Goal: Information Seeking & Learning: Check status

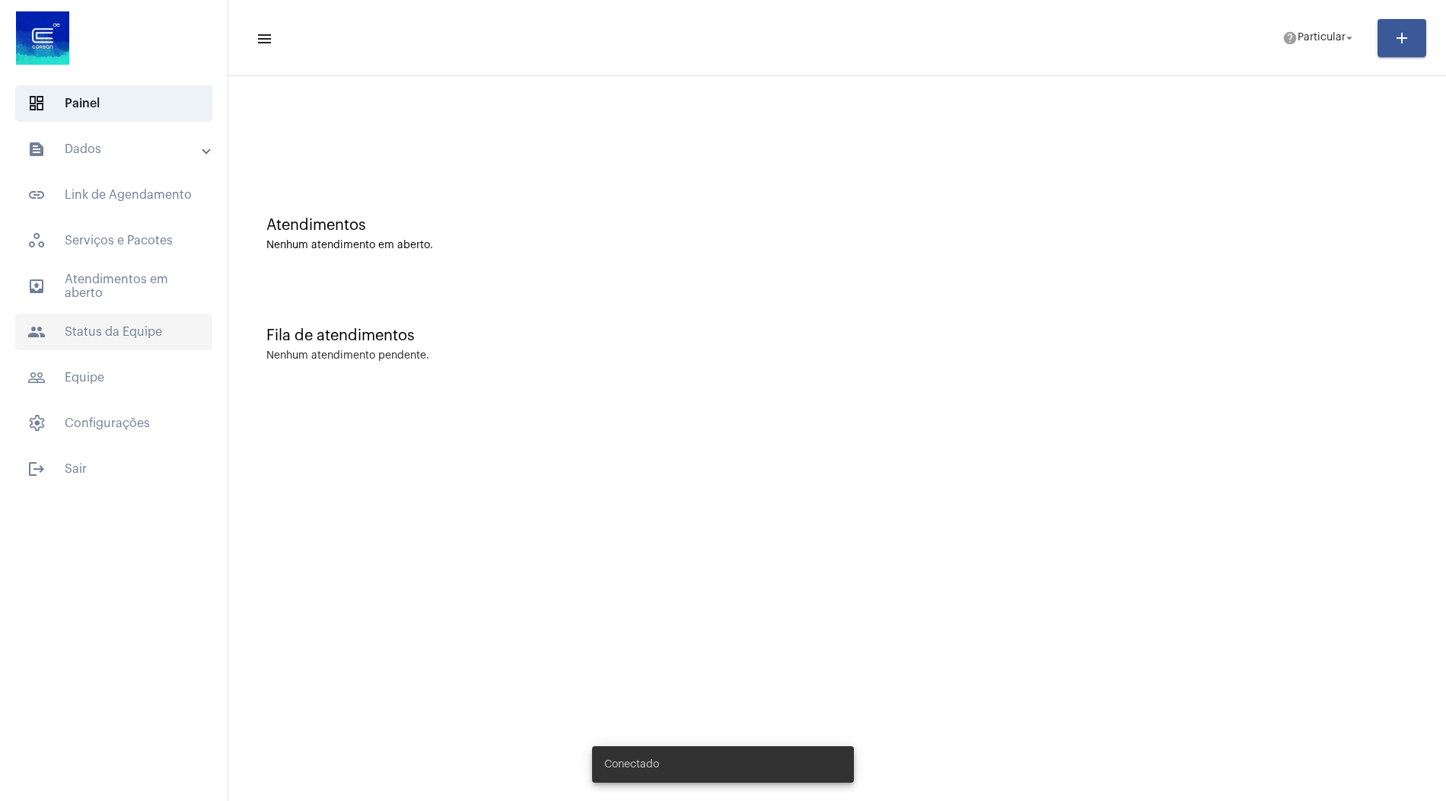
click at [123, 331] on span "people Status da Equipe" at bounding box center [113, 332] width 197 height 37
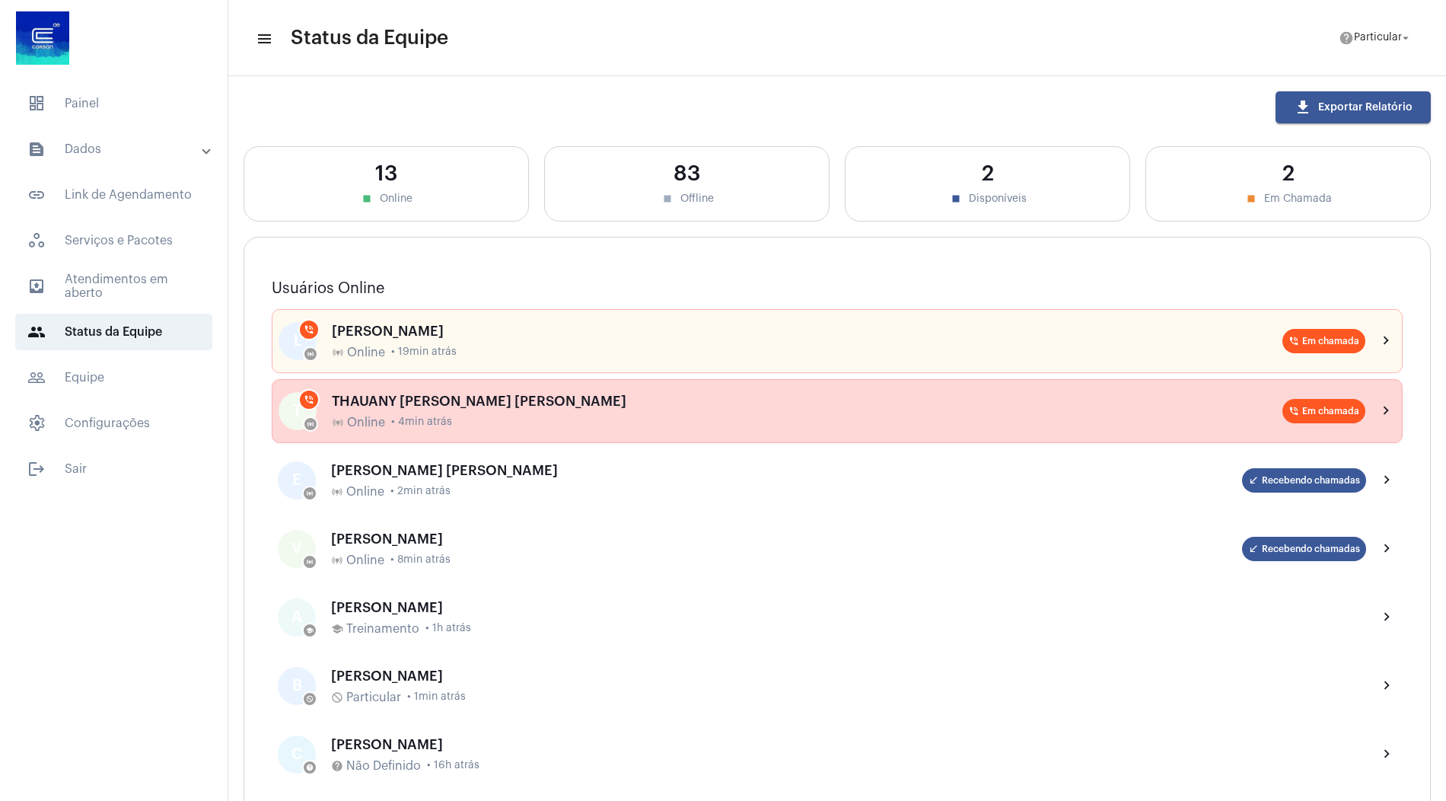
click at [439, 416] on span "• 4min atrás" at bounding box center [421, 421] width 61 height 11
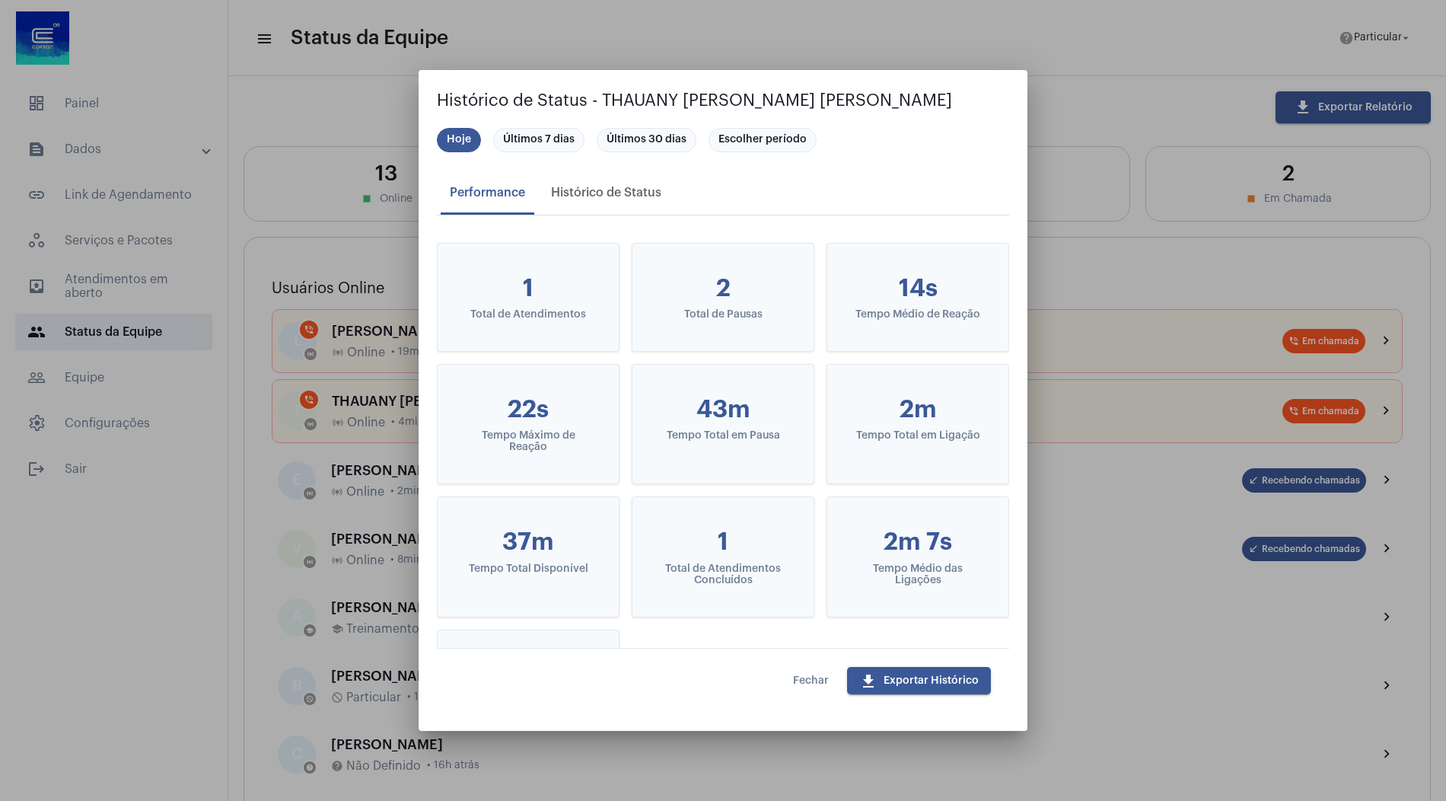
click at [814, 689] on button "Fechar" at bounding box center [811, 680] width 60 height 27
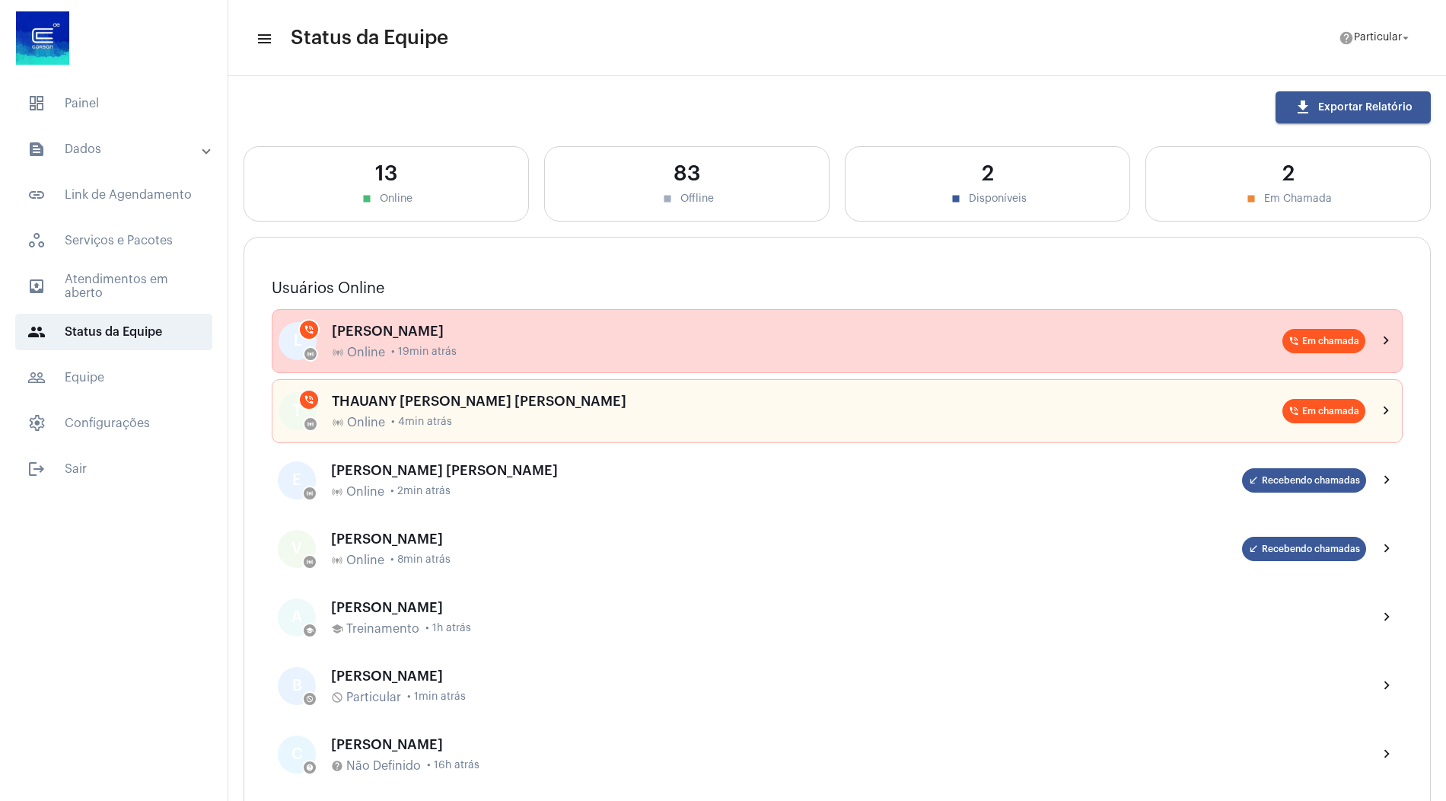
click at [474, 332] on div "[PERSON_NAME]" at bounding box center [807, 331] width 951 height 15
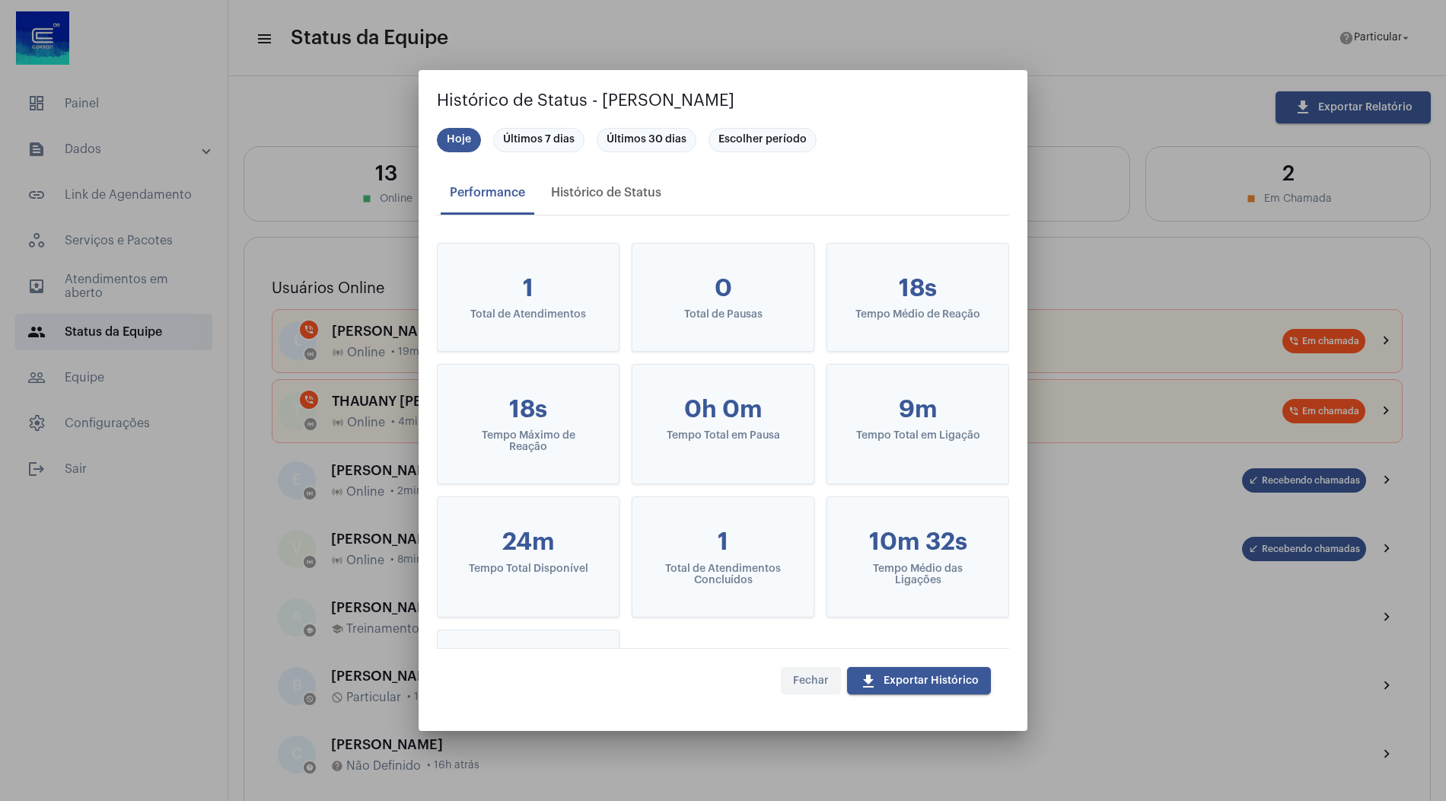
click at [812, 681] on span "Fechar" at bounding box center [811, 680] width 36 height 11
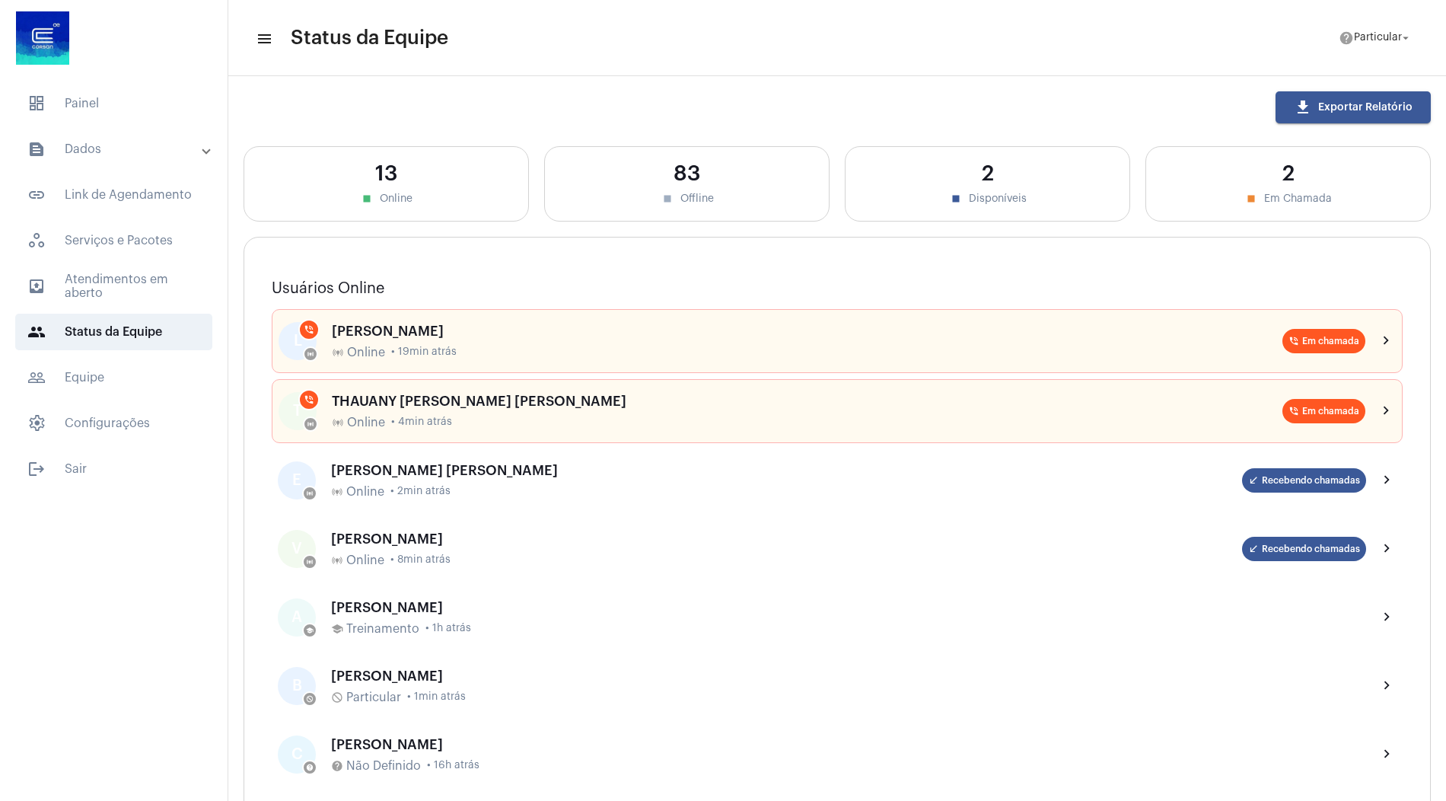
click at [132, 158] on mat-panel-title "text_snippet_outlined Dados" at bounding box center [115, 149] width 176 height 18
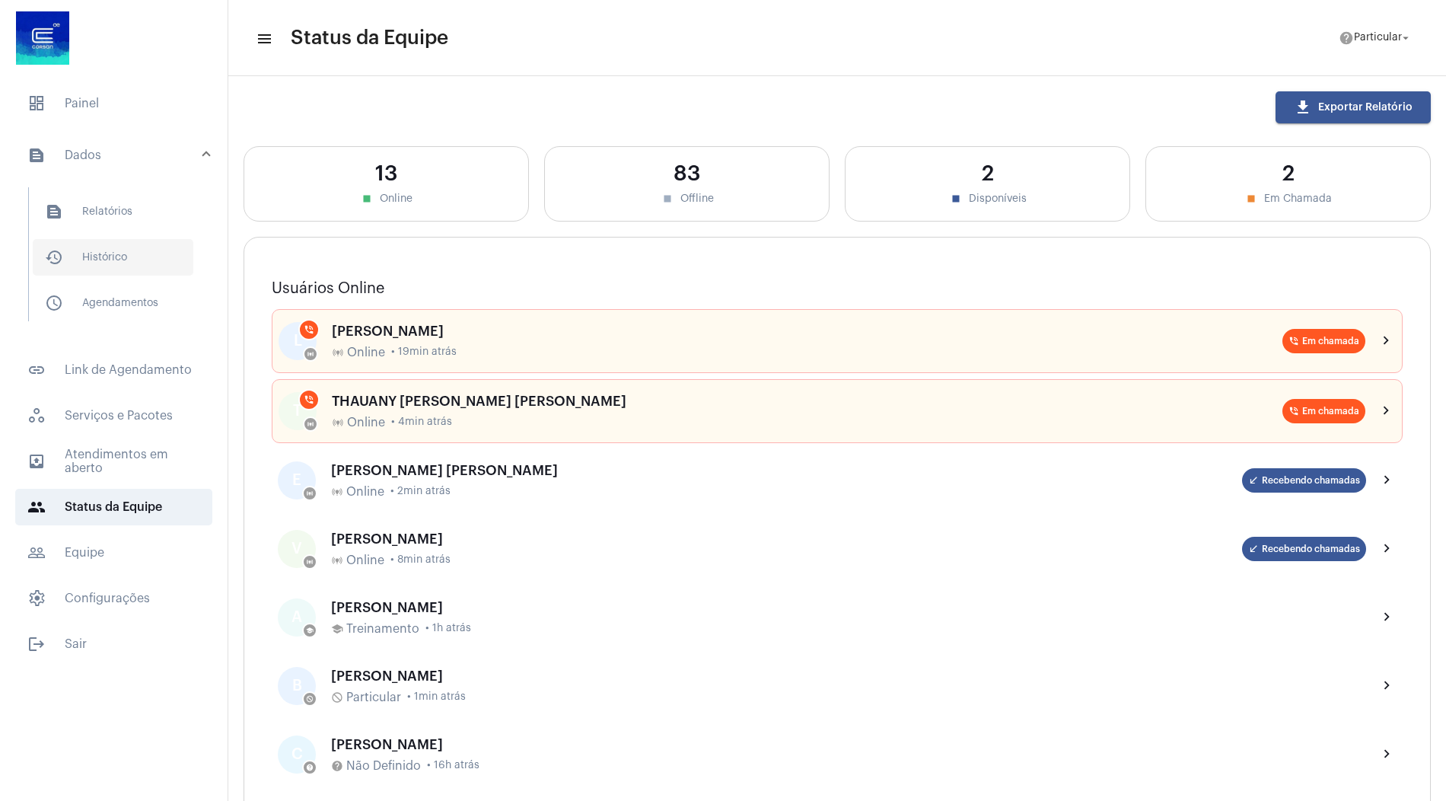
click at [132, 251] on span "history_outlined Histórico" at bounding box center [113, 257] width 161 height 37
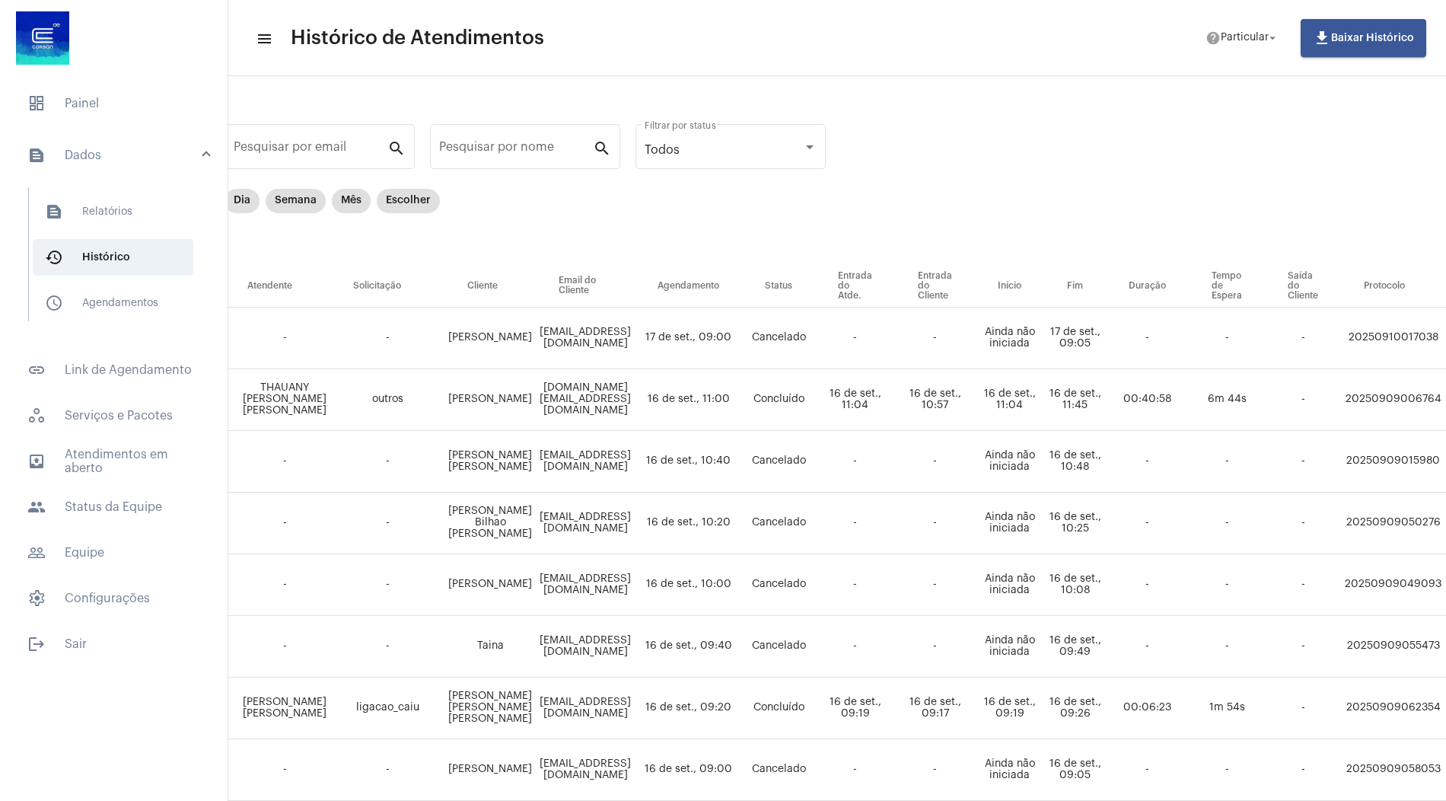
scroll to position [1, 47]
click at [238, 203] on mat-chip "Dia" at bounding box center [236, 201] width 35 height 24
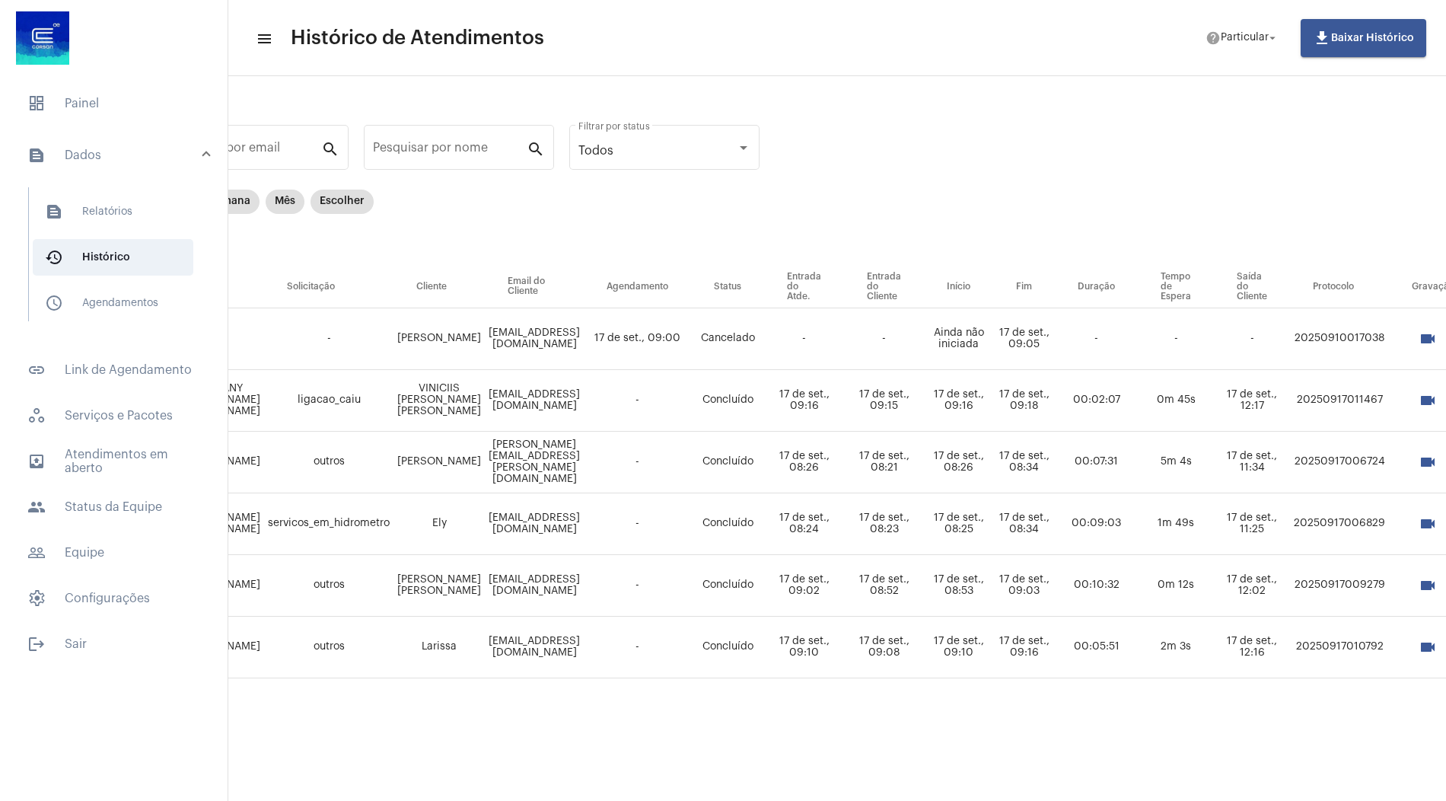
scroll to position [0, 107]
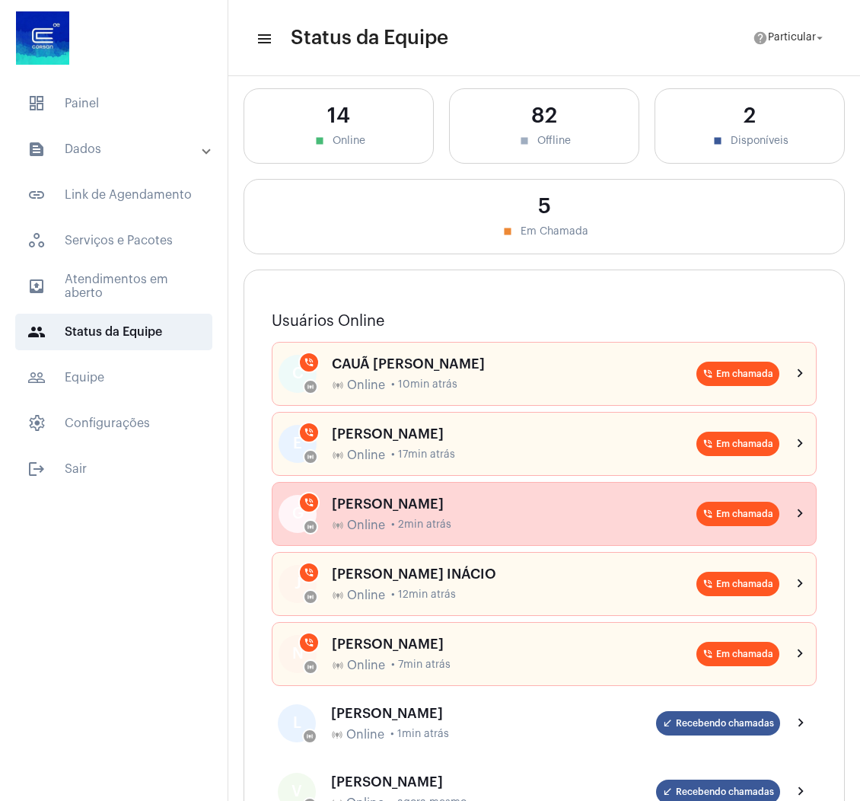
scroll to position [63, 0]
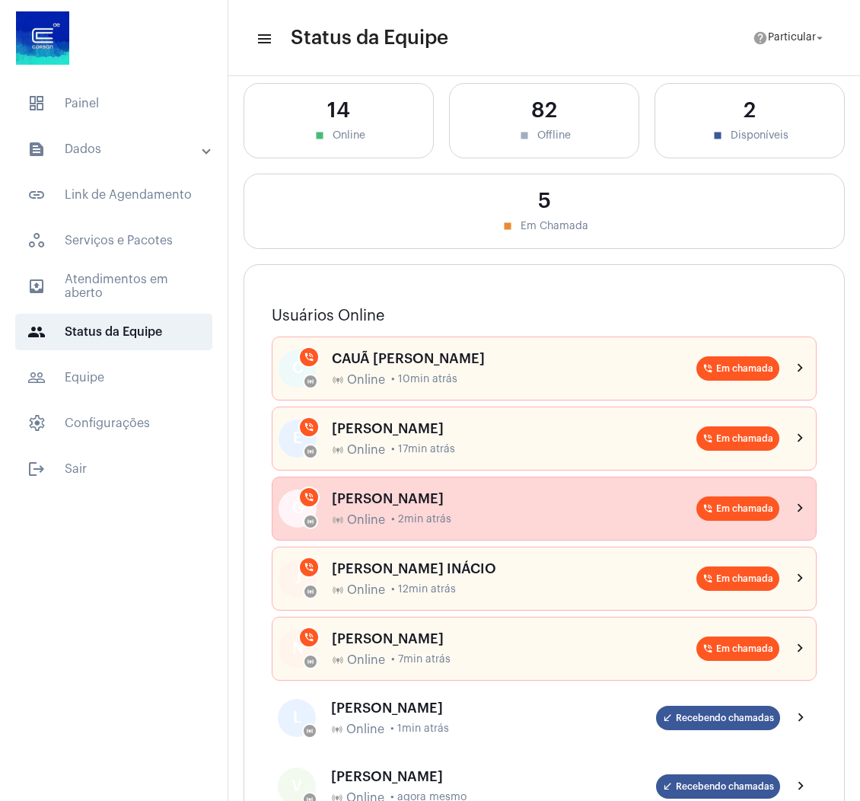
click at [444, 514] on span "• 2min atrás" at bounding box center [421, 519] width 60 height 11
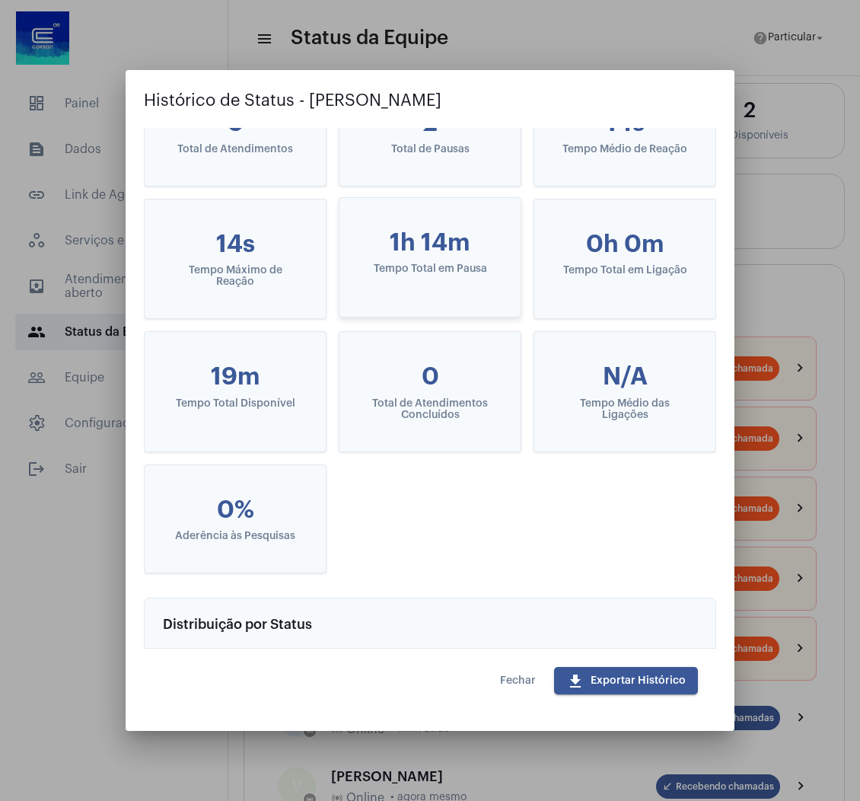
scroll to position [0, 0]
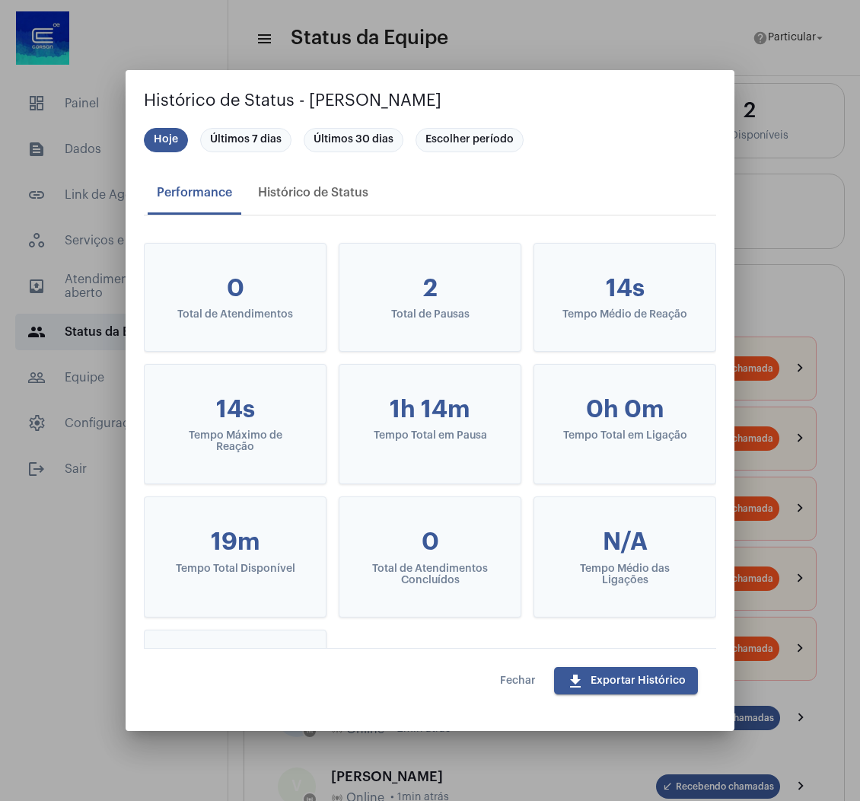
click at [511, 680] on span "Fechar" at bounding box center [518, 680] width 36 height 11
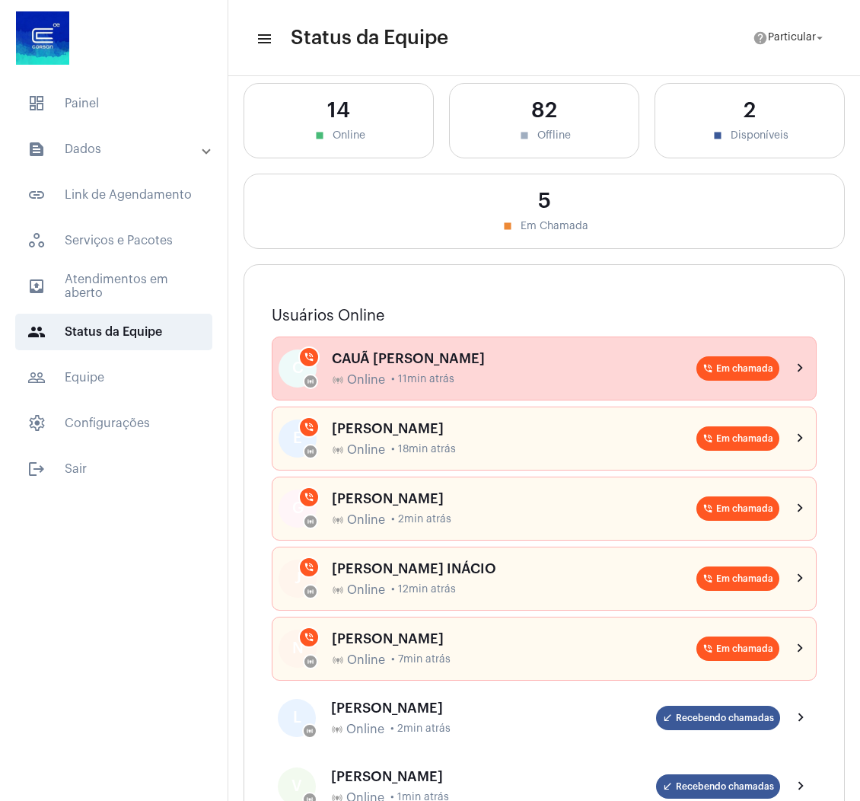
click at [485, 383] on div "C online_prediction phone_in_talk CAUÃ WILLIAM CANDIDO DA SILVA online_predicti…" at bounding box center [544, 368] width 545 height 64
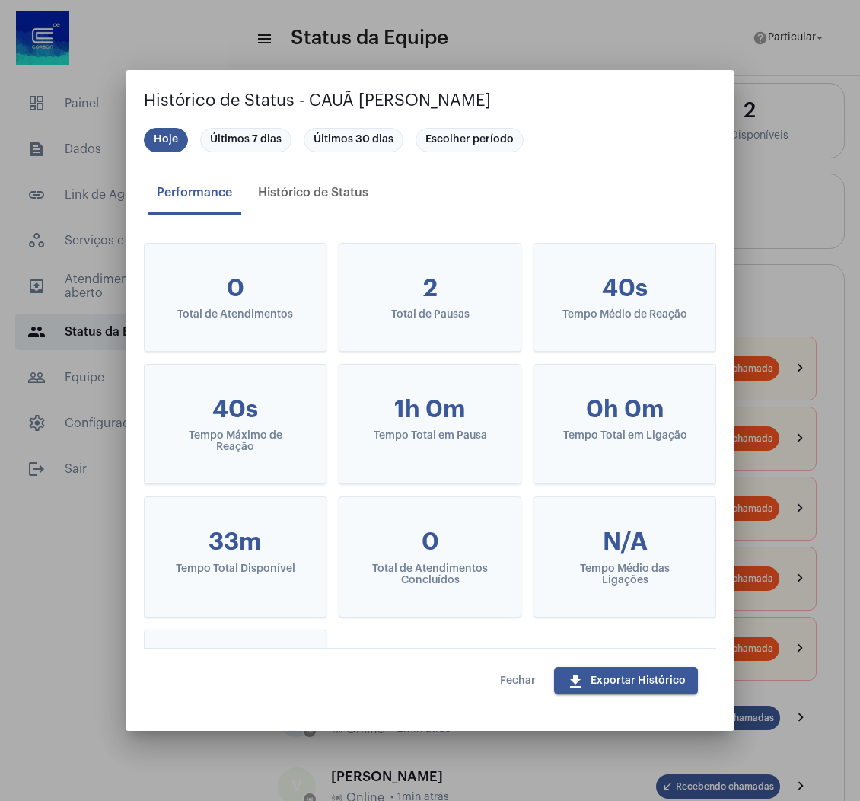
click at [513, 678] on span "Fechar" at bounding box center [518, 680] width 36 height 11
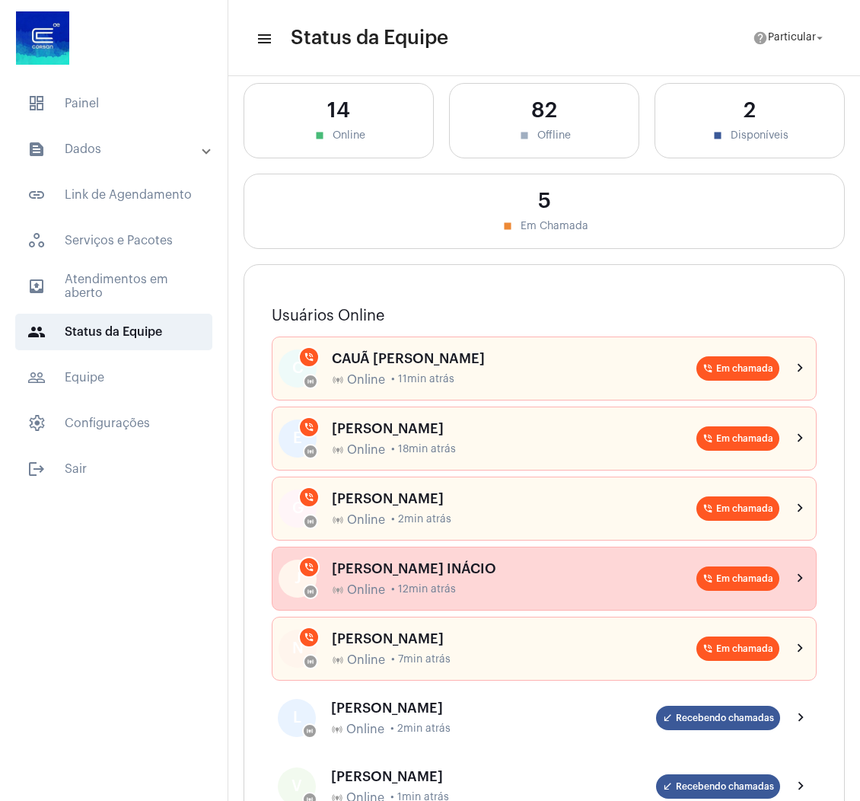
click at [487, 553] on div "J online_prediction phone_in_talk JULIANA MOROZOLI INÁCIO online_prediction Onl…" at bounding box center [544, 579] width 545 height 64
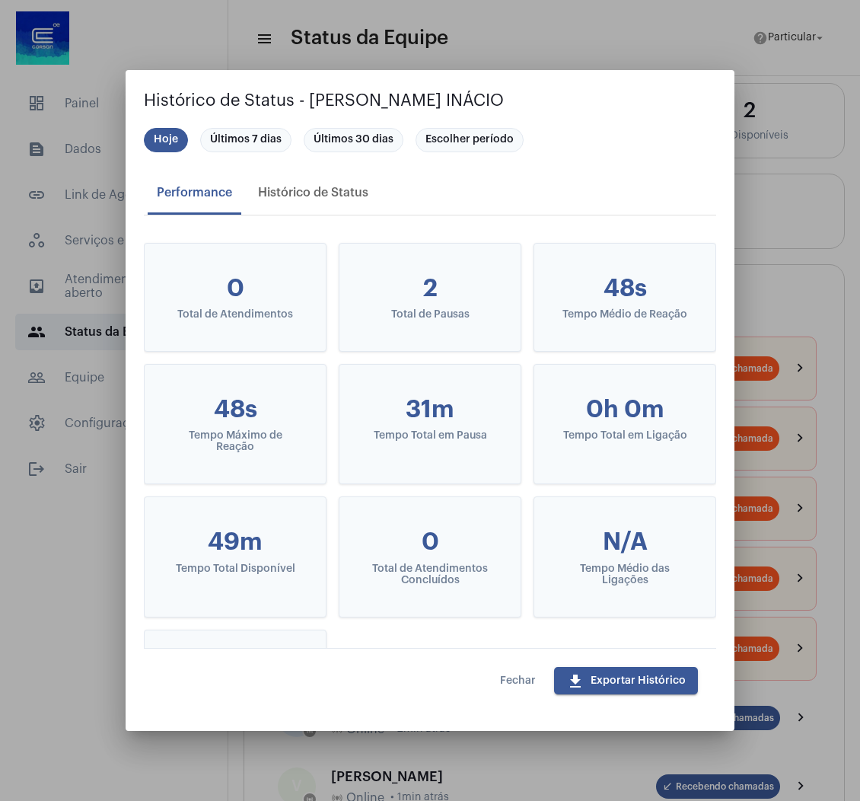
click at [504, 677] on span "Fechar" at bounding box center [518, 680] width 36 height 11
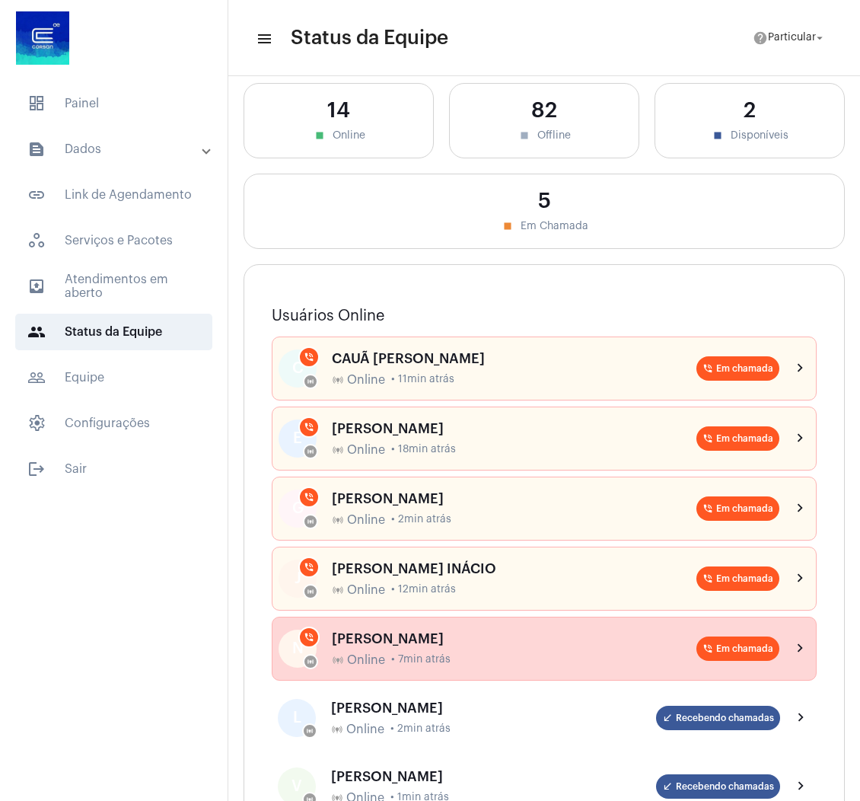
click at [499, 654] on div "online_prediction Online • 7min atrás" at bounding box center [514, 660] width 365 height 14
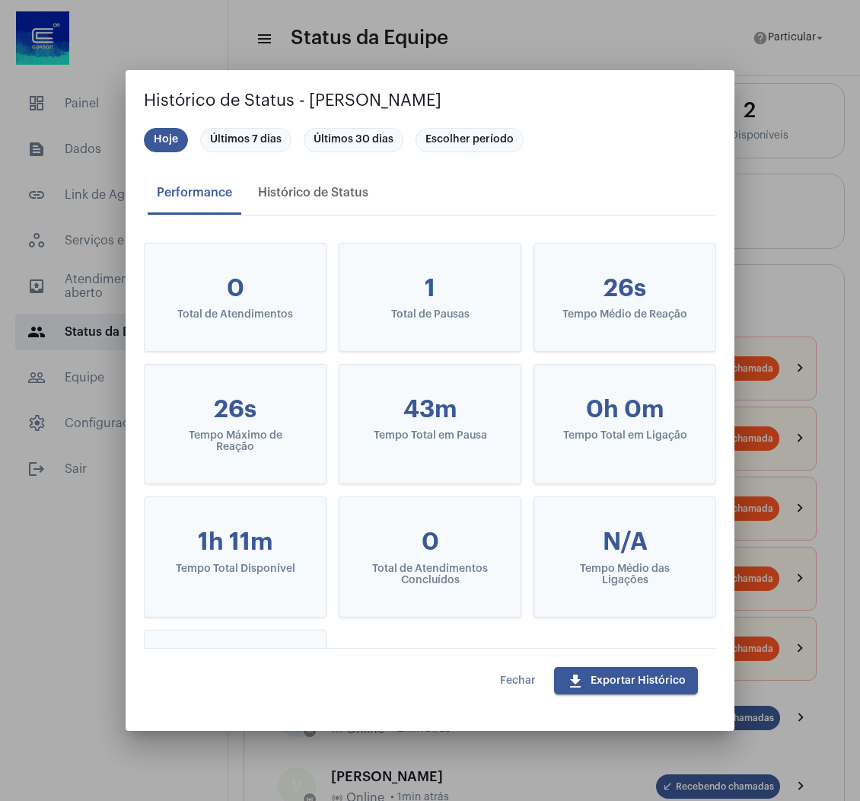
click at [515, 688] on button "Fechar" at bounding box center [518, 680] width 60 height 27
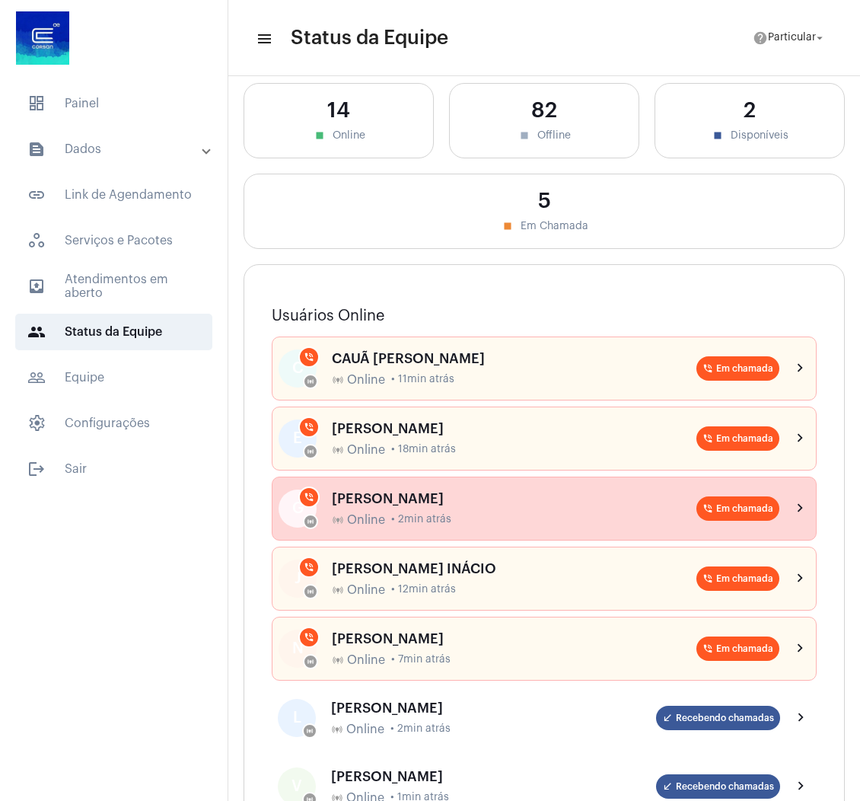
click at [519, 521] on div "online_prediction Online • 2min atrás" at bounding box center [514, 520] width 365 height 14
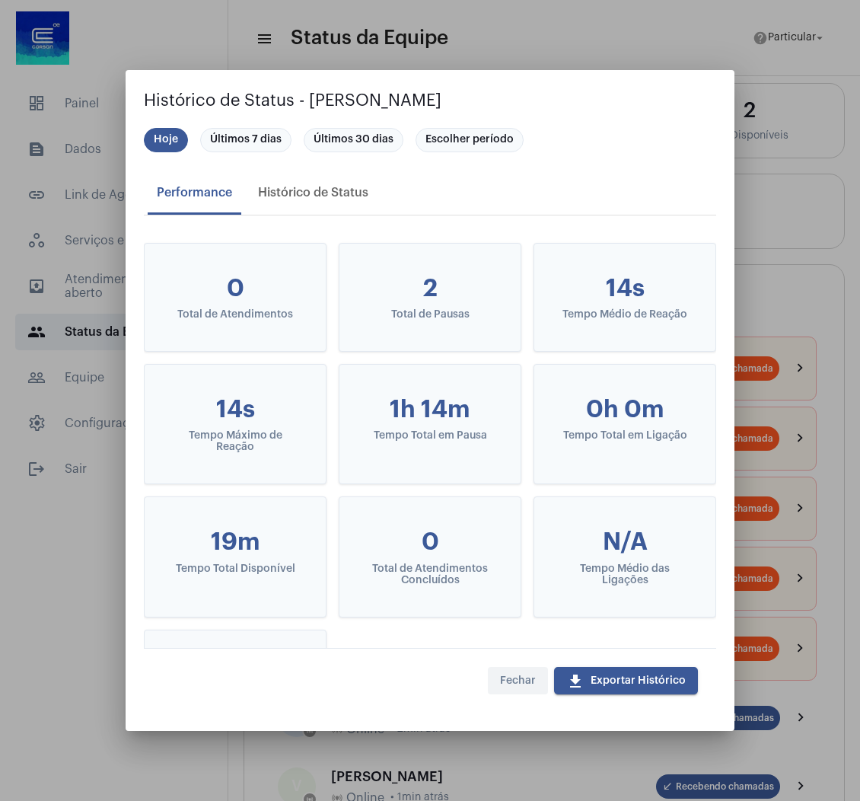
click at [531, 679] on span "Fechar" at bounding box center [518, 680] width 36 height 11
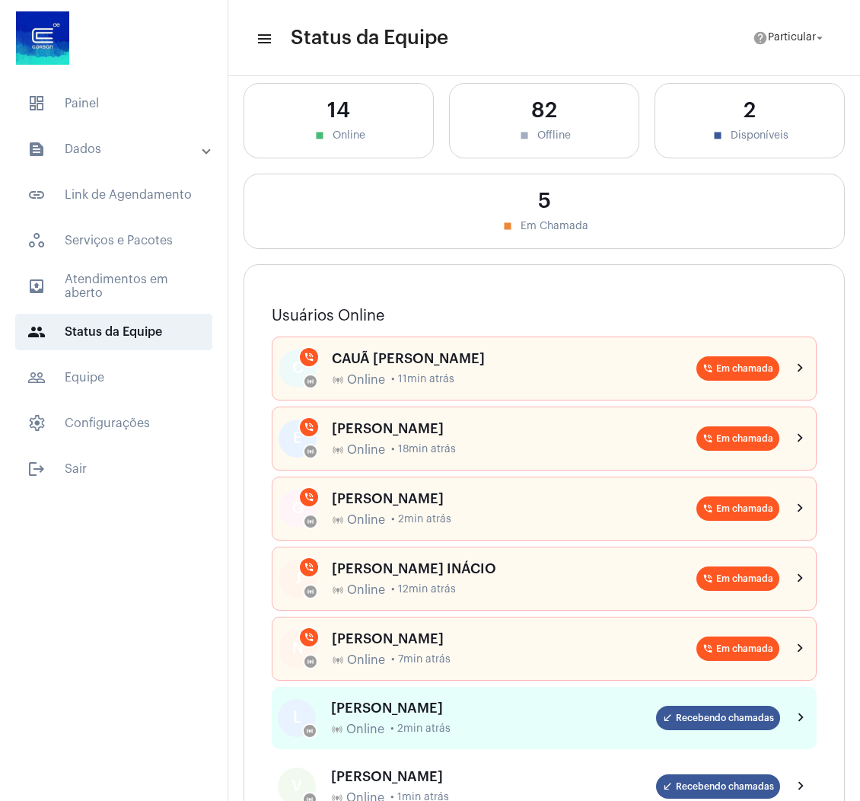
click at [506, 710] on div "LAISA MARQUES online_prediction Online • 2min atrás" at bounding box center [493, 718] width 325 height 36
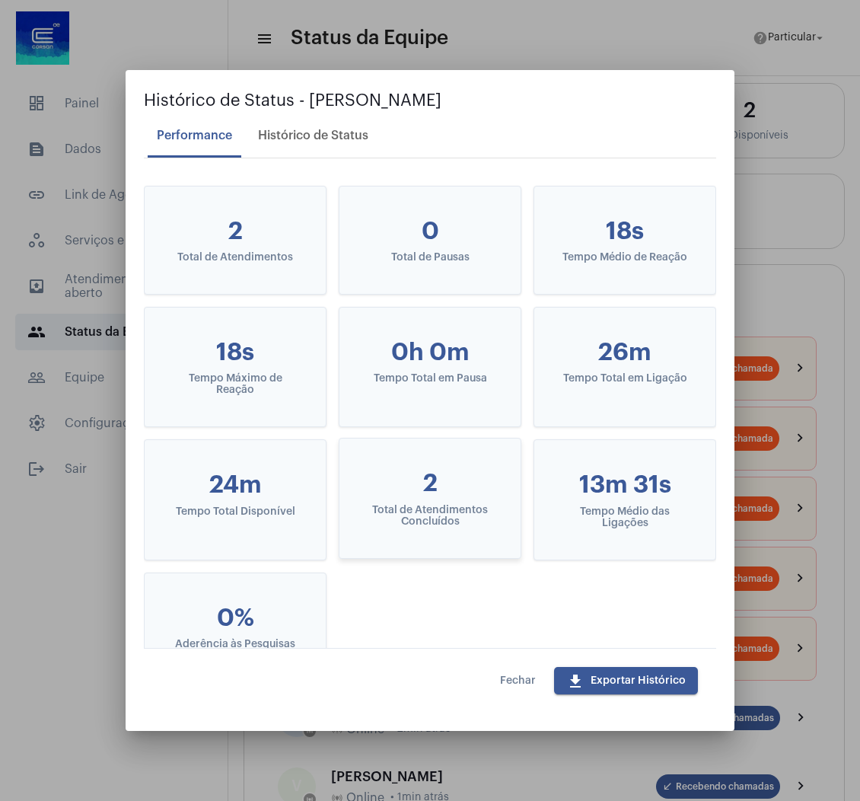
scroll to position [59, 0]
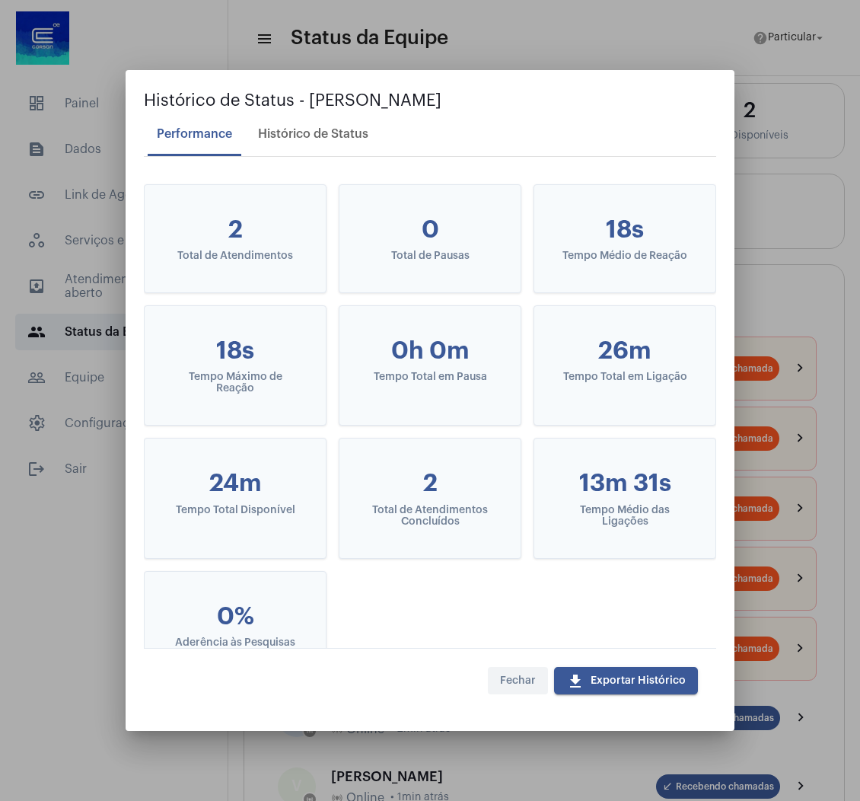
click at [528, 680] on span "Fechar" at bounding box center [518, 680] width 36 height 11
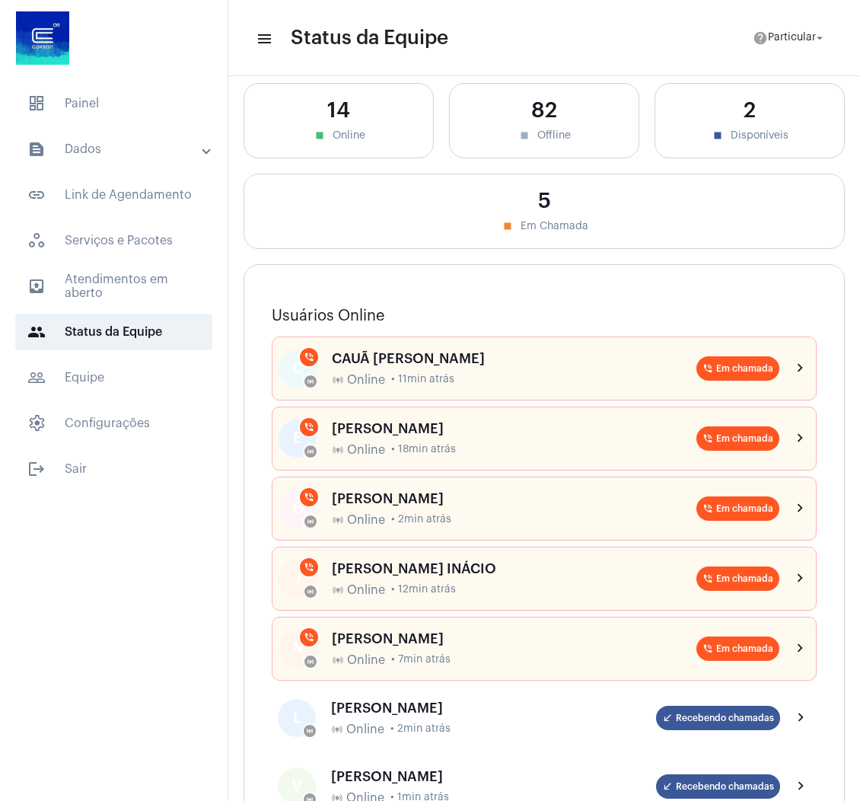
click at [128, 140] on mat-panel-title "text_snippet_outlined Dados" at bounding box center [115, 149] width 176 height 18
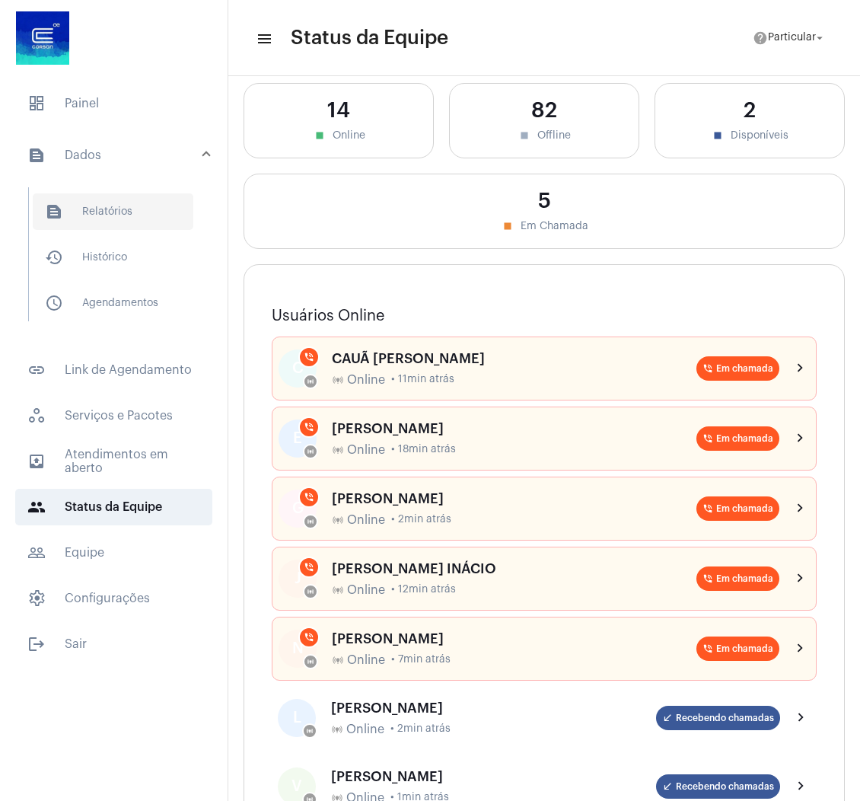
click at [127, 201] on span "text_snippet_outlined Relatórios" at bounding box center [113, 211] width 161 height 37
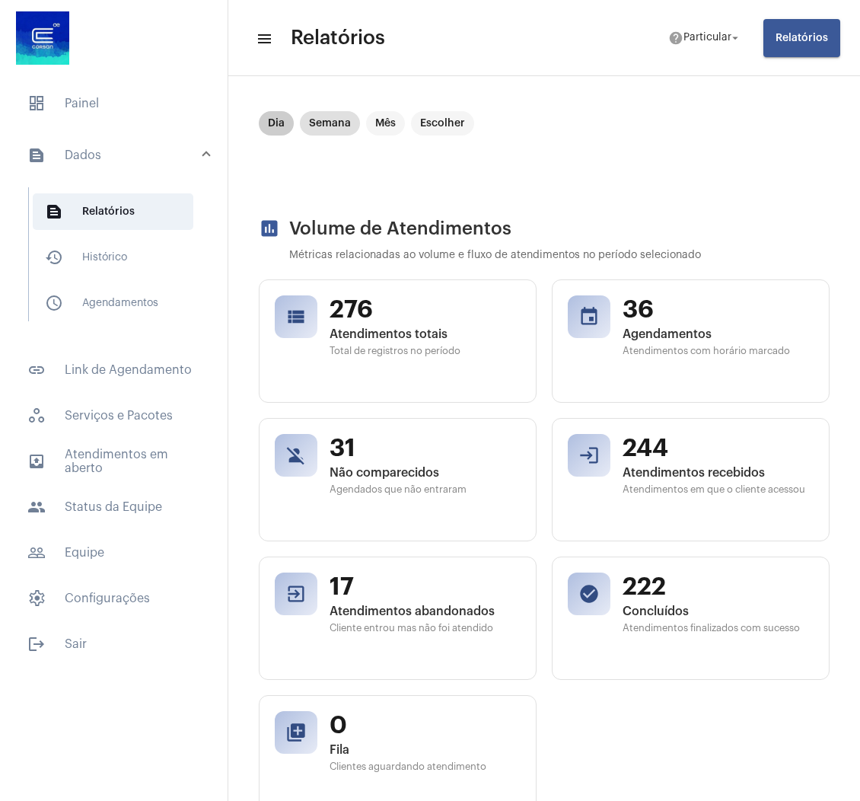
click at [275, 119] on mat-chip "Dia" at bounding box center [276, 123] width 35 height 24
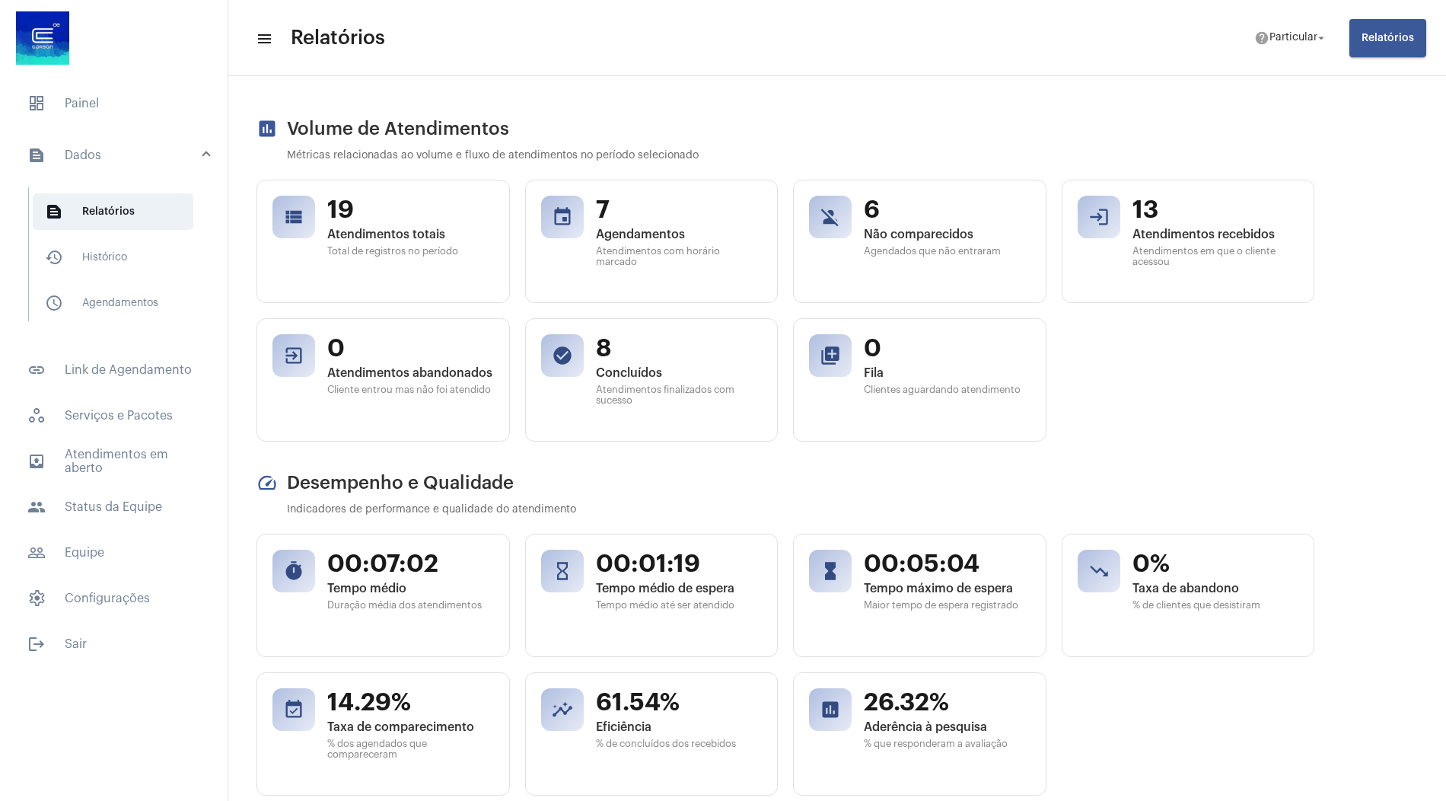
scroll to position [105, 2]
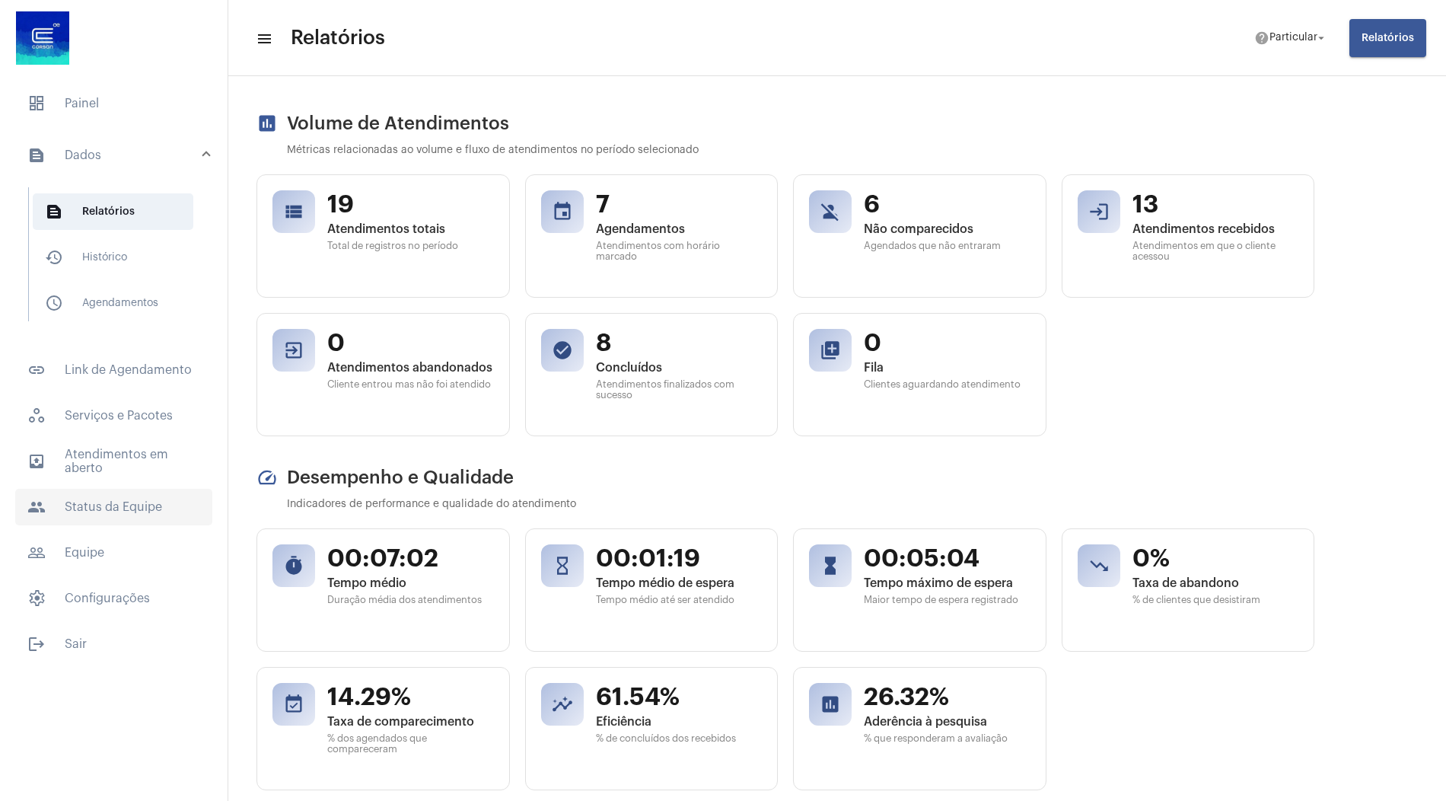
click at [116, 496] on span "people Status da Equipe" at bounding box center [113, 507] width 197 height 37
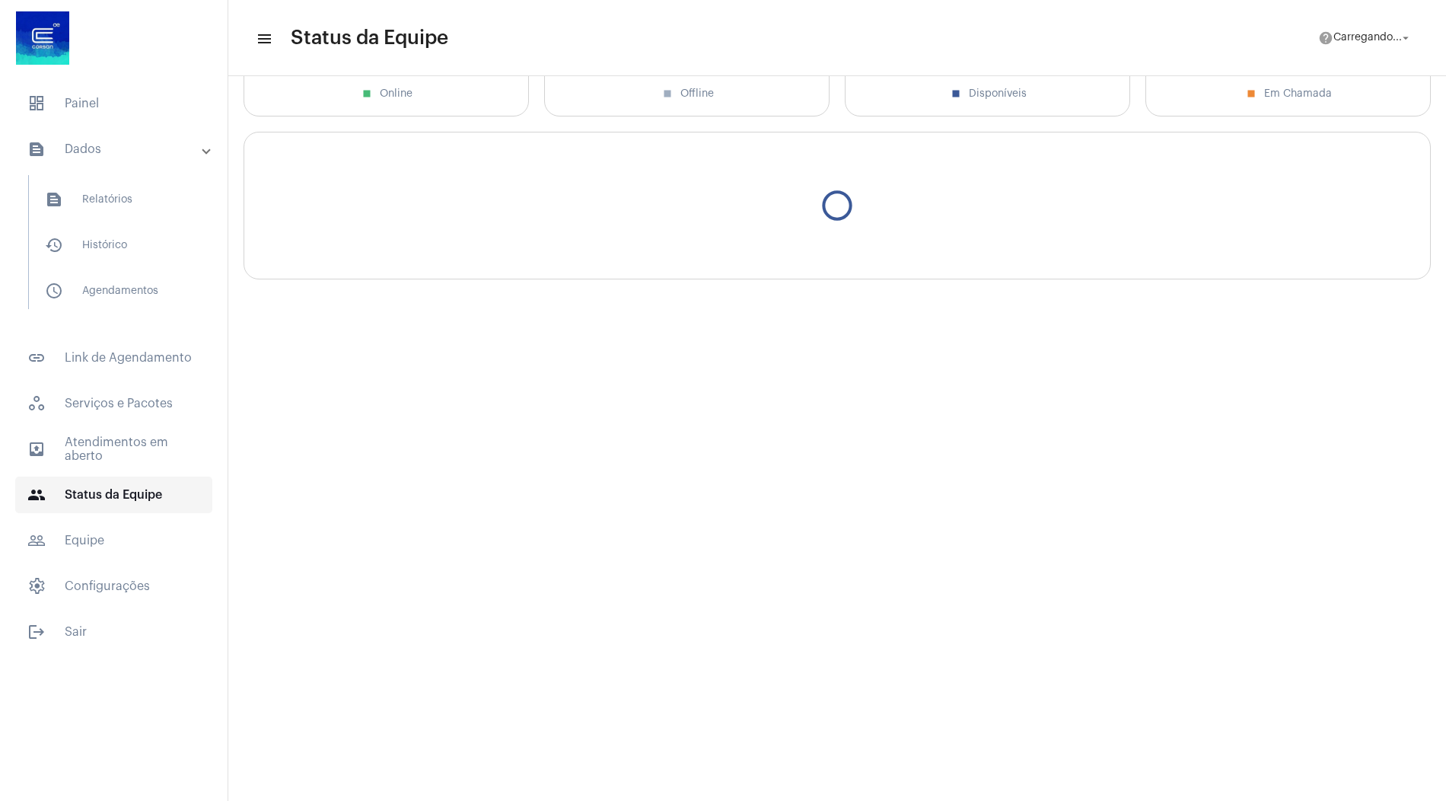
scroll to position [105, 0]
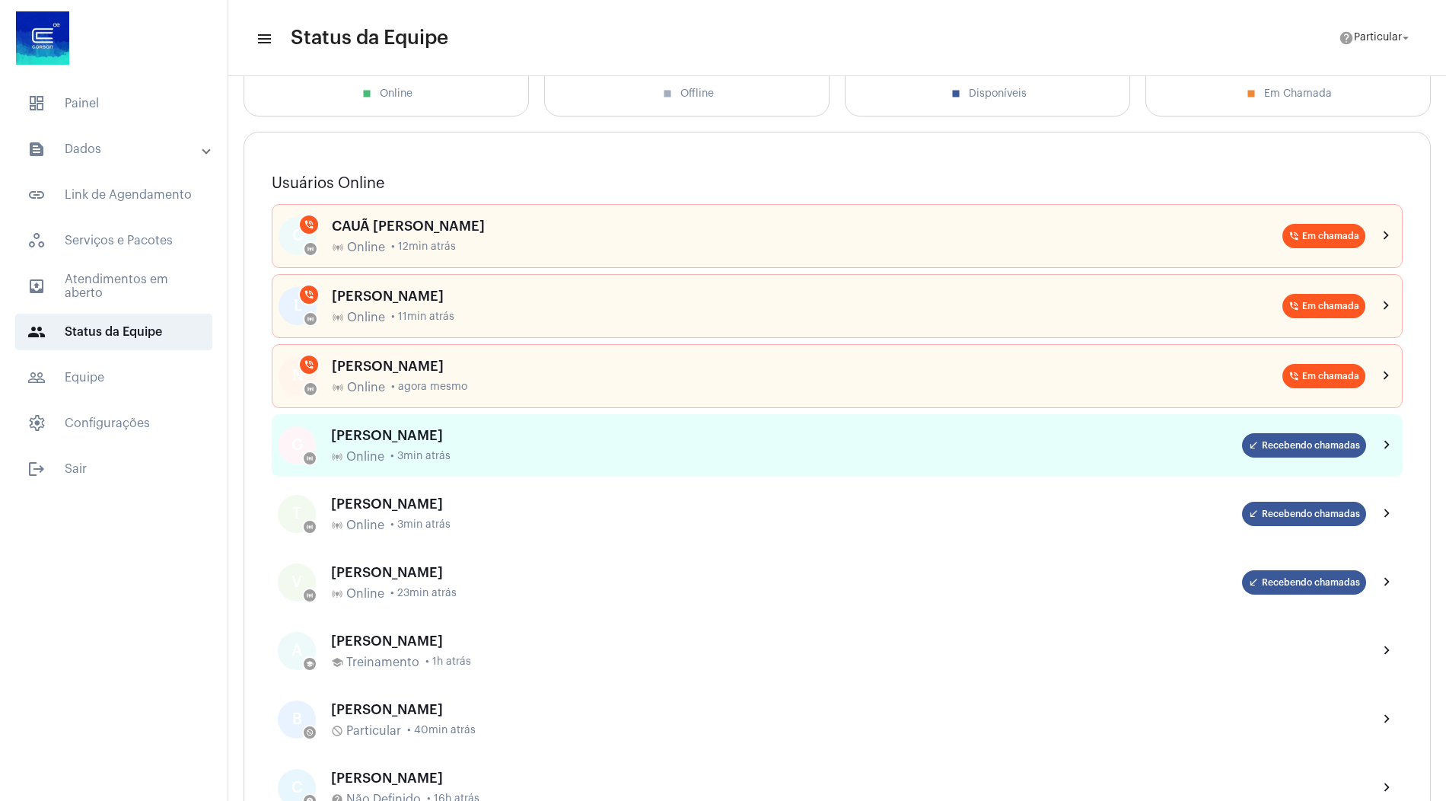
click at [467, 451] on div "online_prediction Online • 3min atrás" at bounding box center [786, 457] width 911 height 14
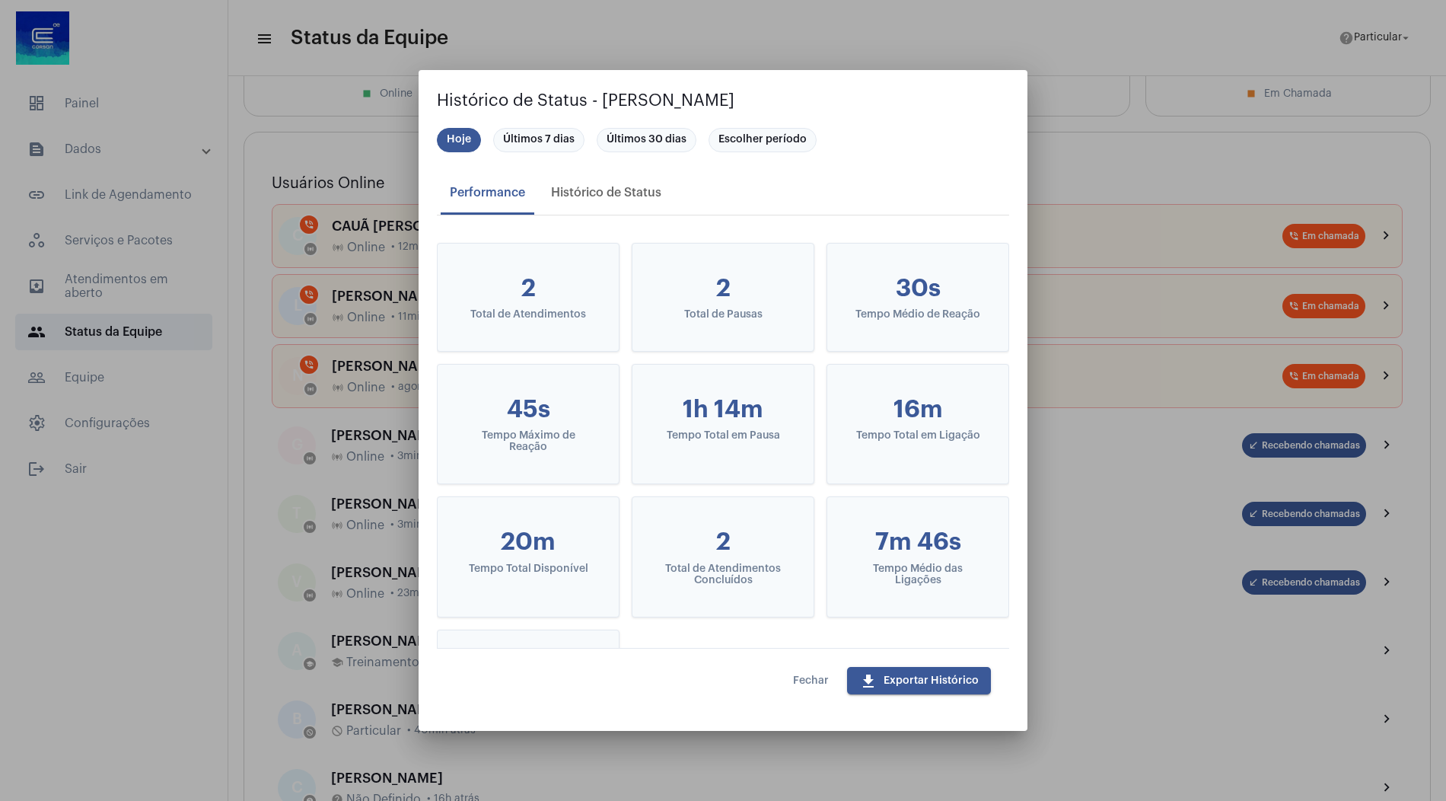
click at [809, 685] on span "Fechar" at bounding box center [811, 680] width 36 height 11
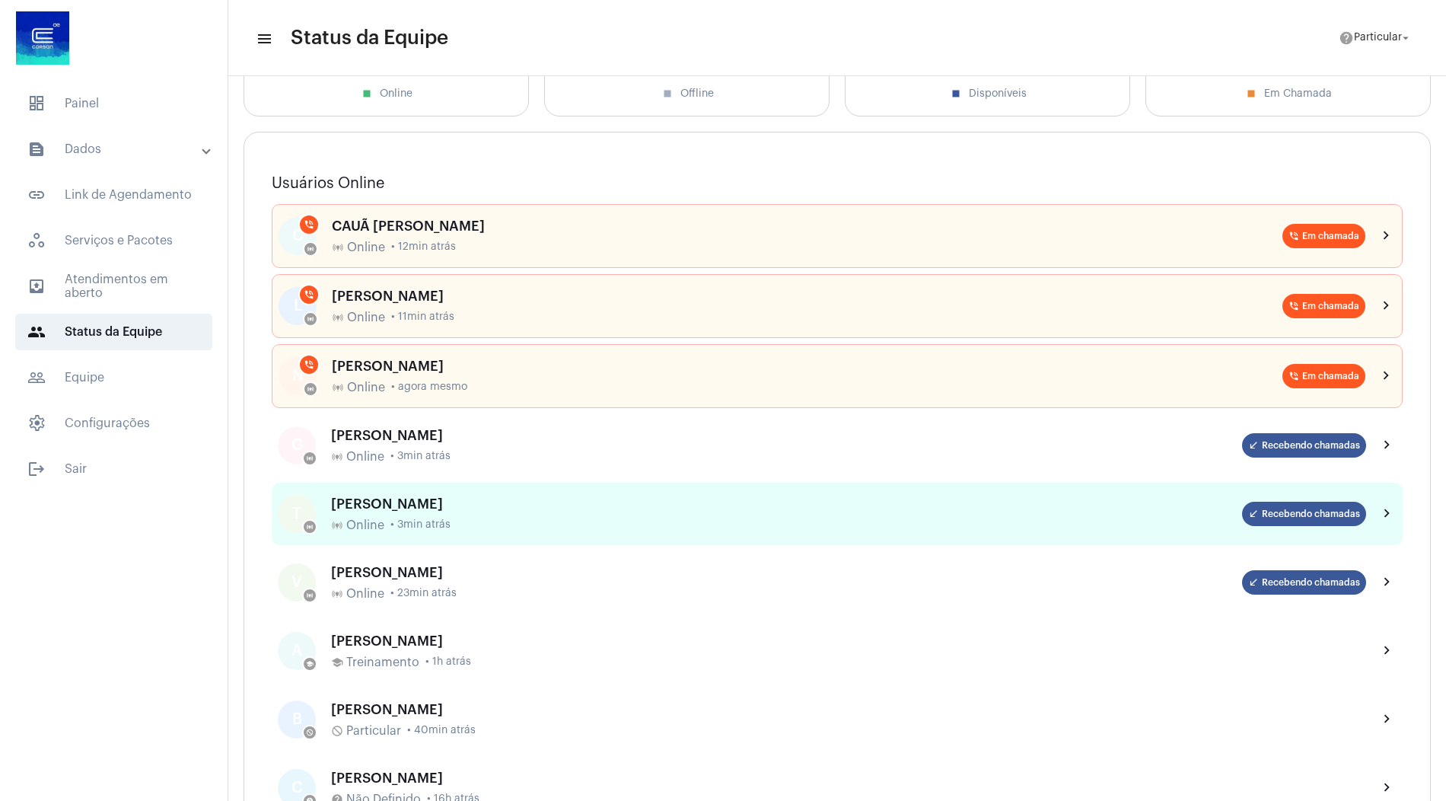
click at [407, 507] on div "THAUANY PEREIRA NUNES online_prediction Online • 3min atrás" at bounding box center [786, 514] width 911 height 36
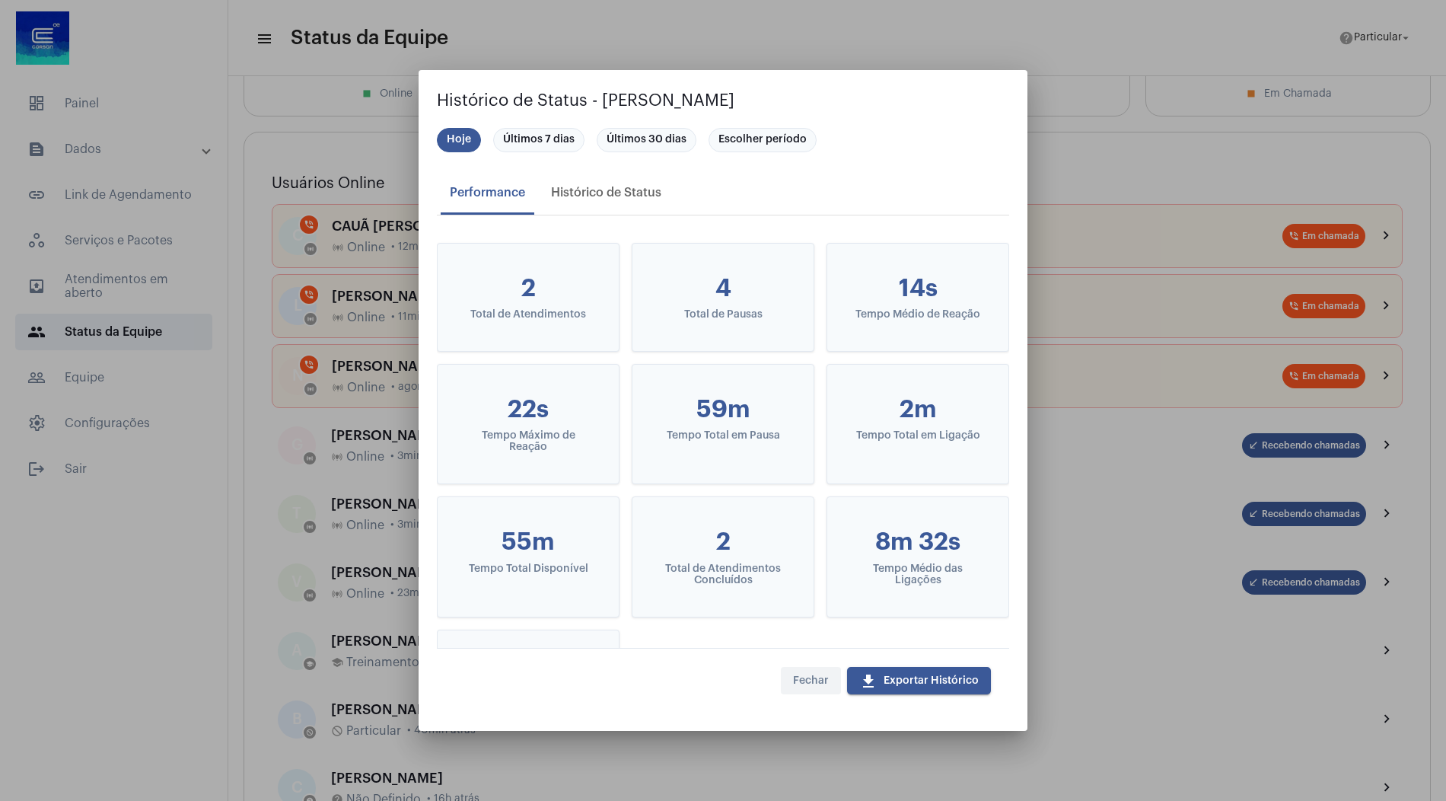
click at [821, 682] on span "Fechar" at bounding box center [811, 680] width 36 height 11
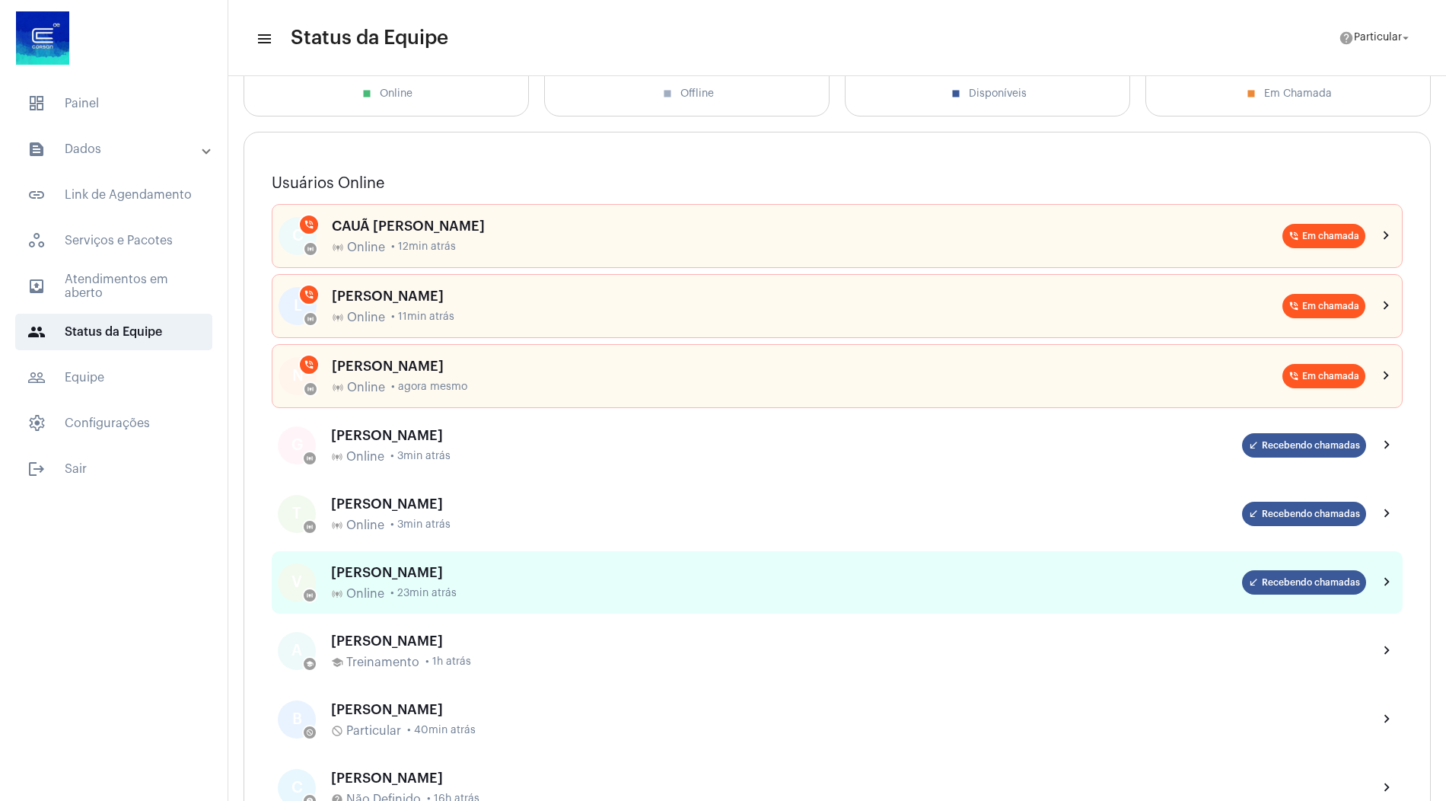
click at [616, 587] on div "online_prediction Online • 23min atrás" at bounding box center [786, 594] width 911 height 14
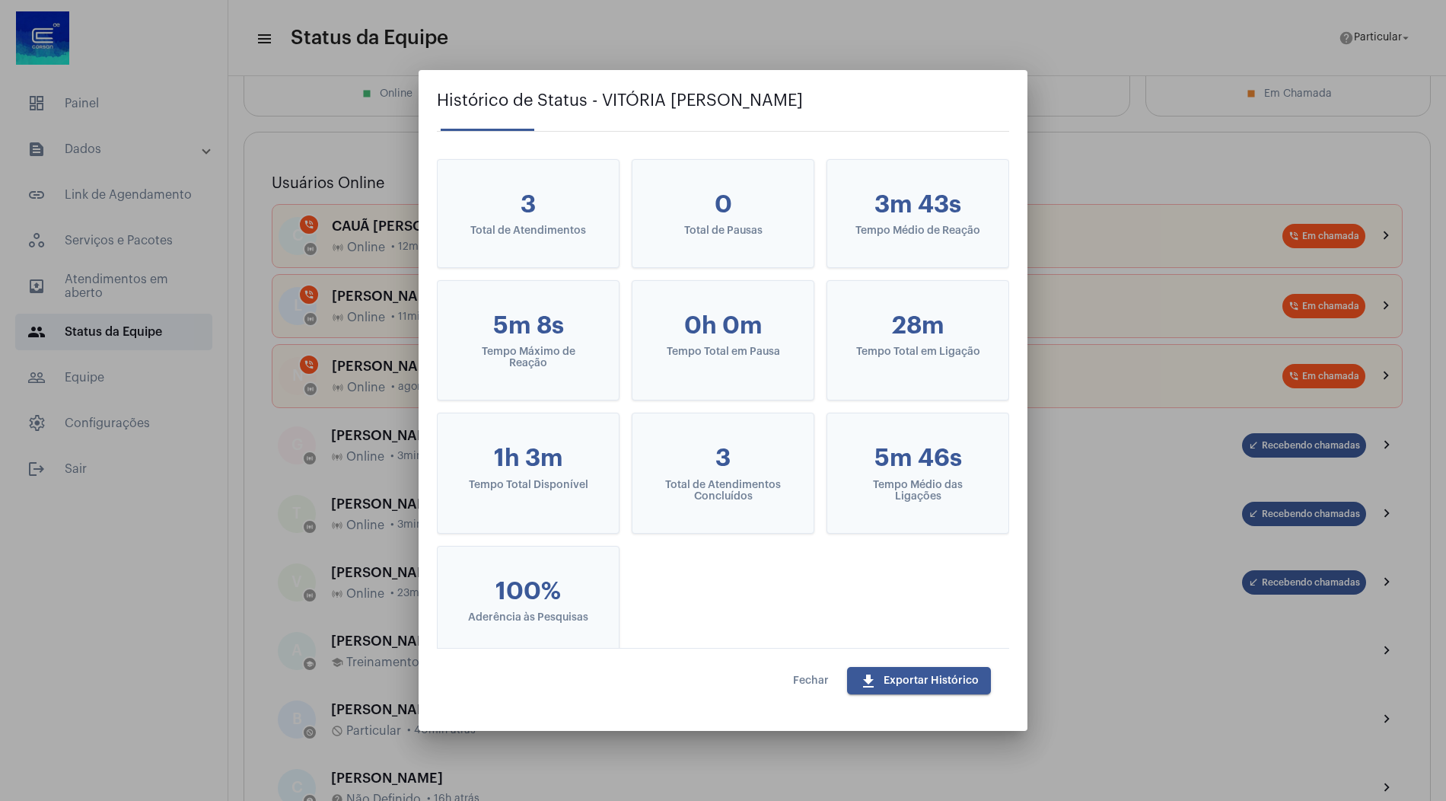
scroll to position [97, 0]
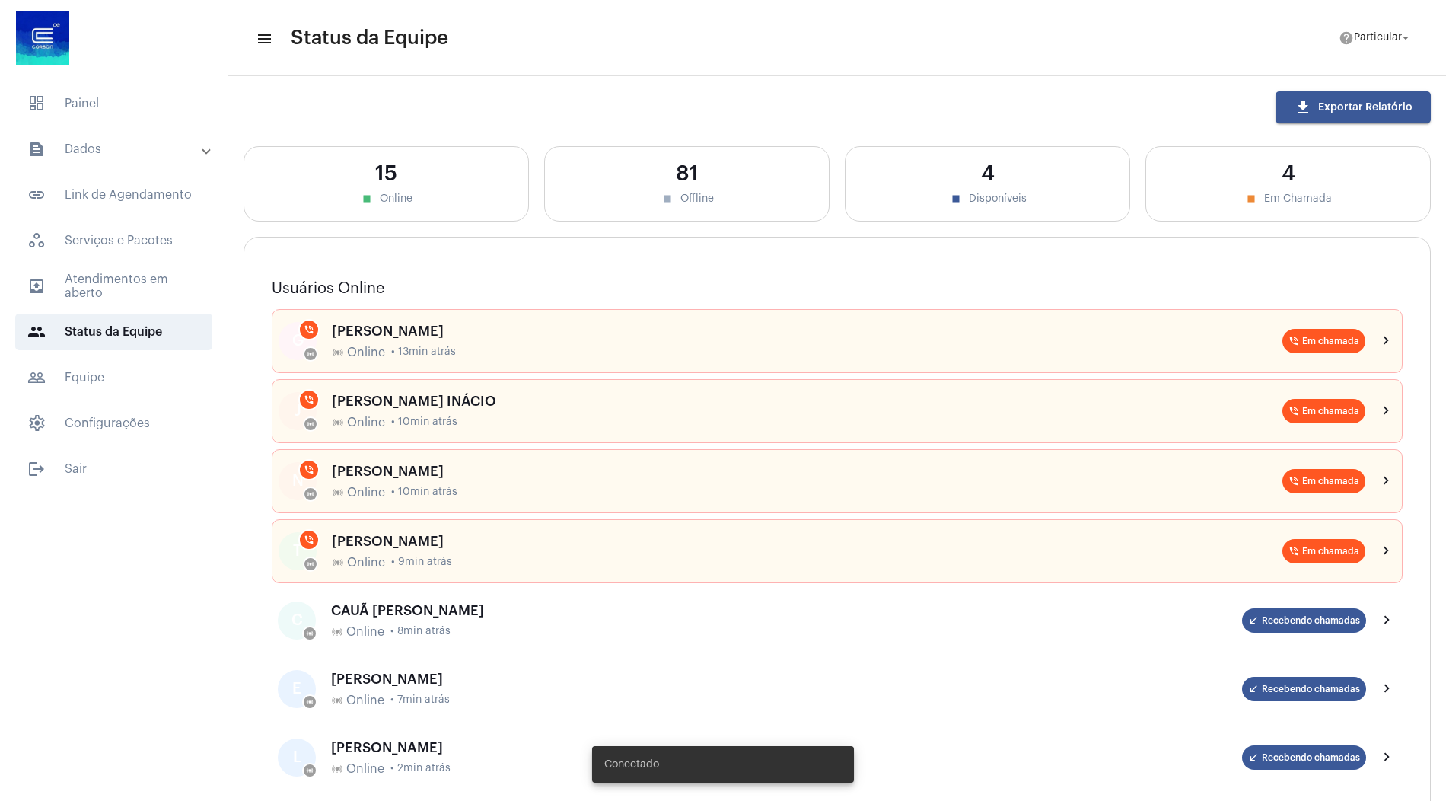
click at [149, 158] on mat-panel-title "text_snippet_outlined Dados" at bounding box center [115, 149] width 176 height 18
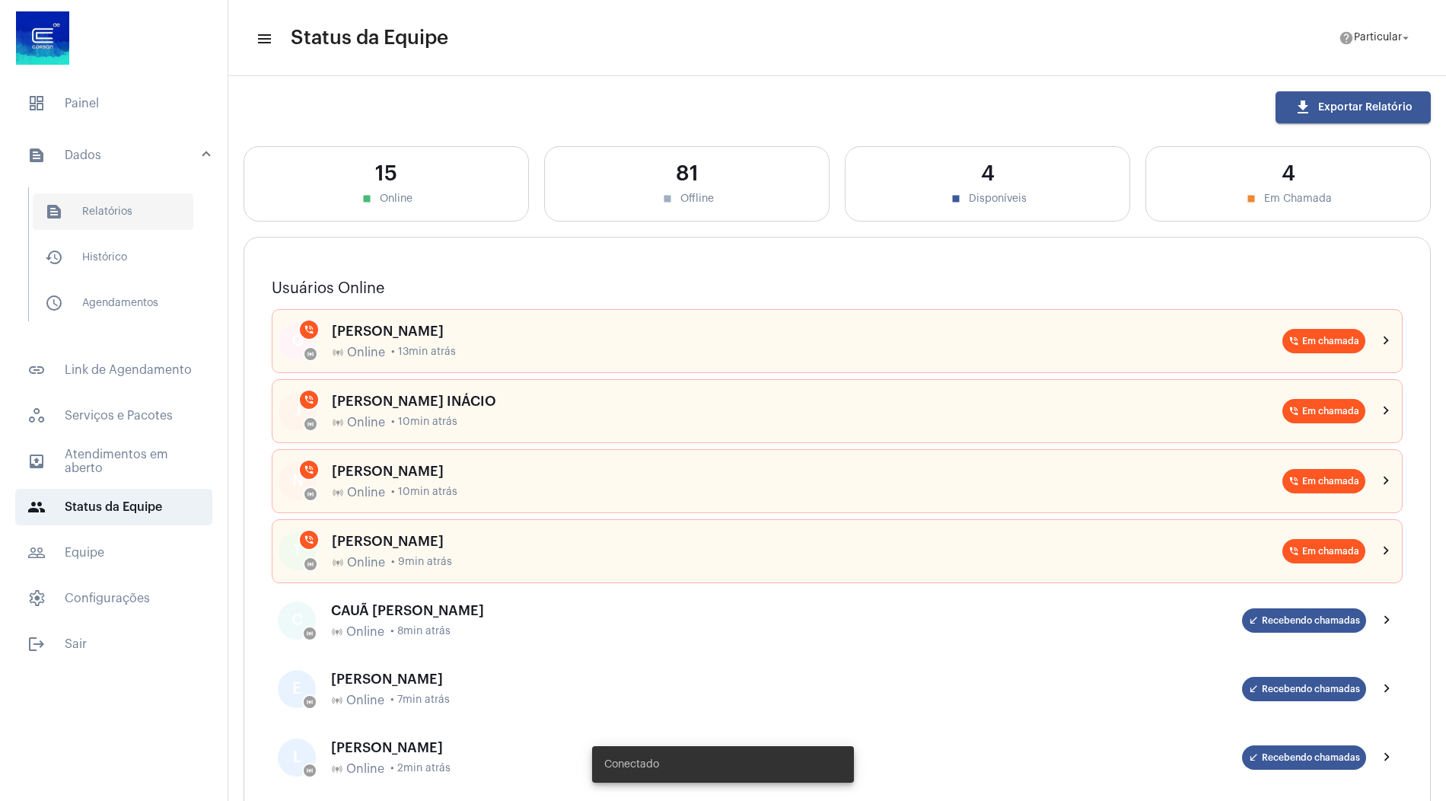
click at [136, 206] on span "text_snippet_outlined Relatórios" at bounding box center [113, 211] width 161 height 37
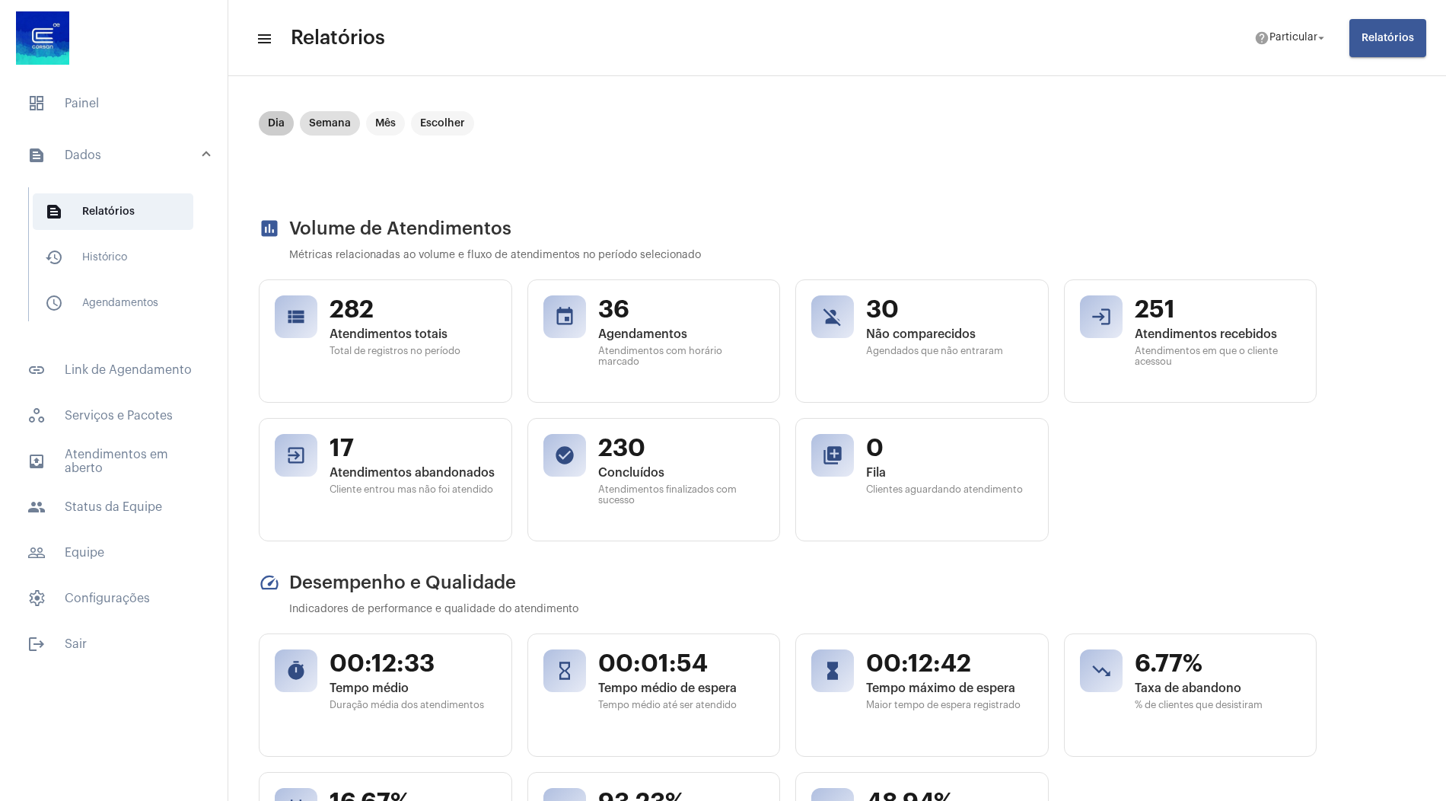
click at [280, 127] on mat-chip "Dia" at bounding box center [276, 123] width 35 height 24
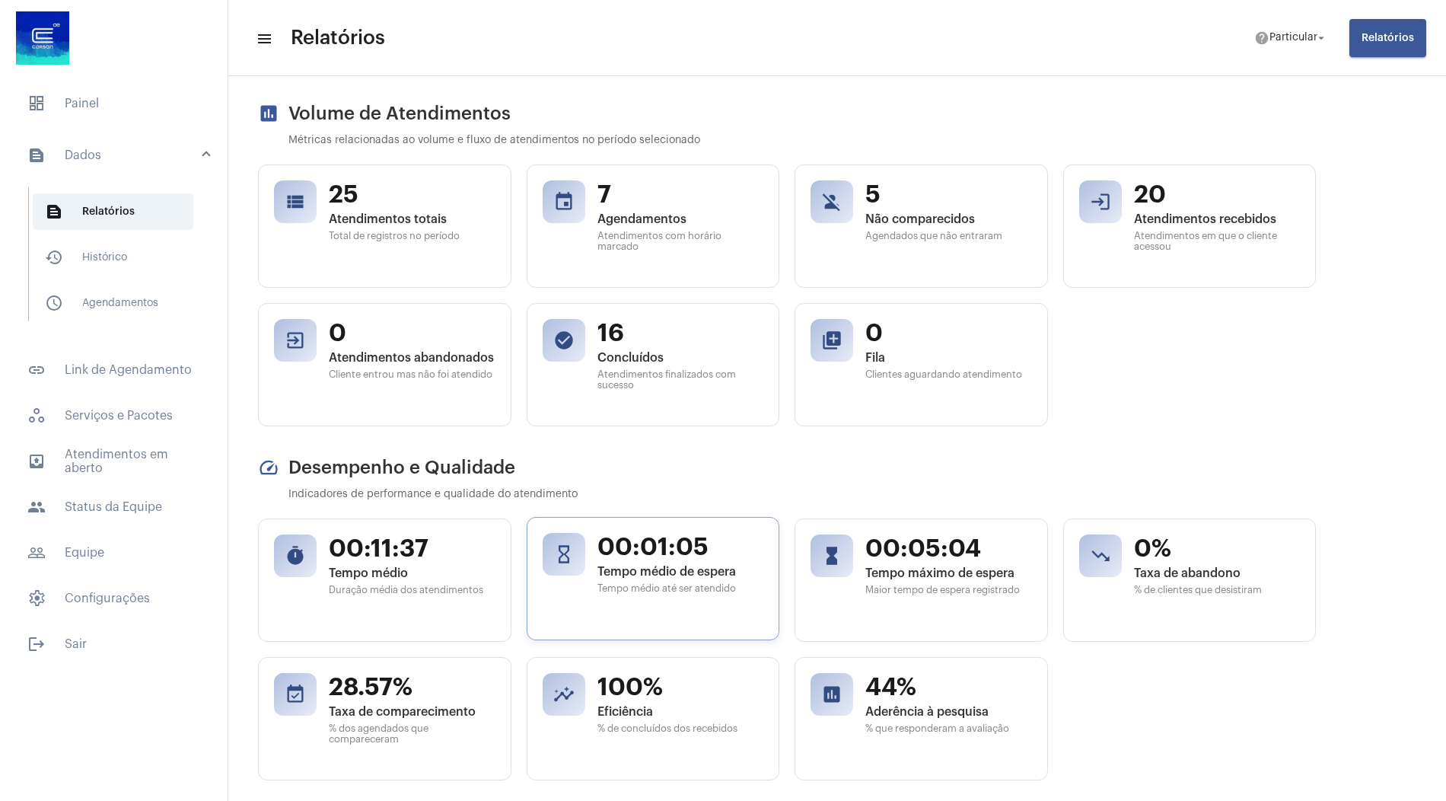
scroll to position [0, 1]
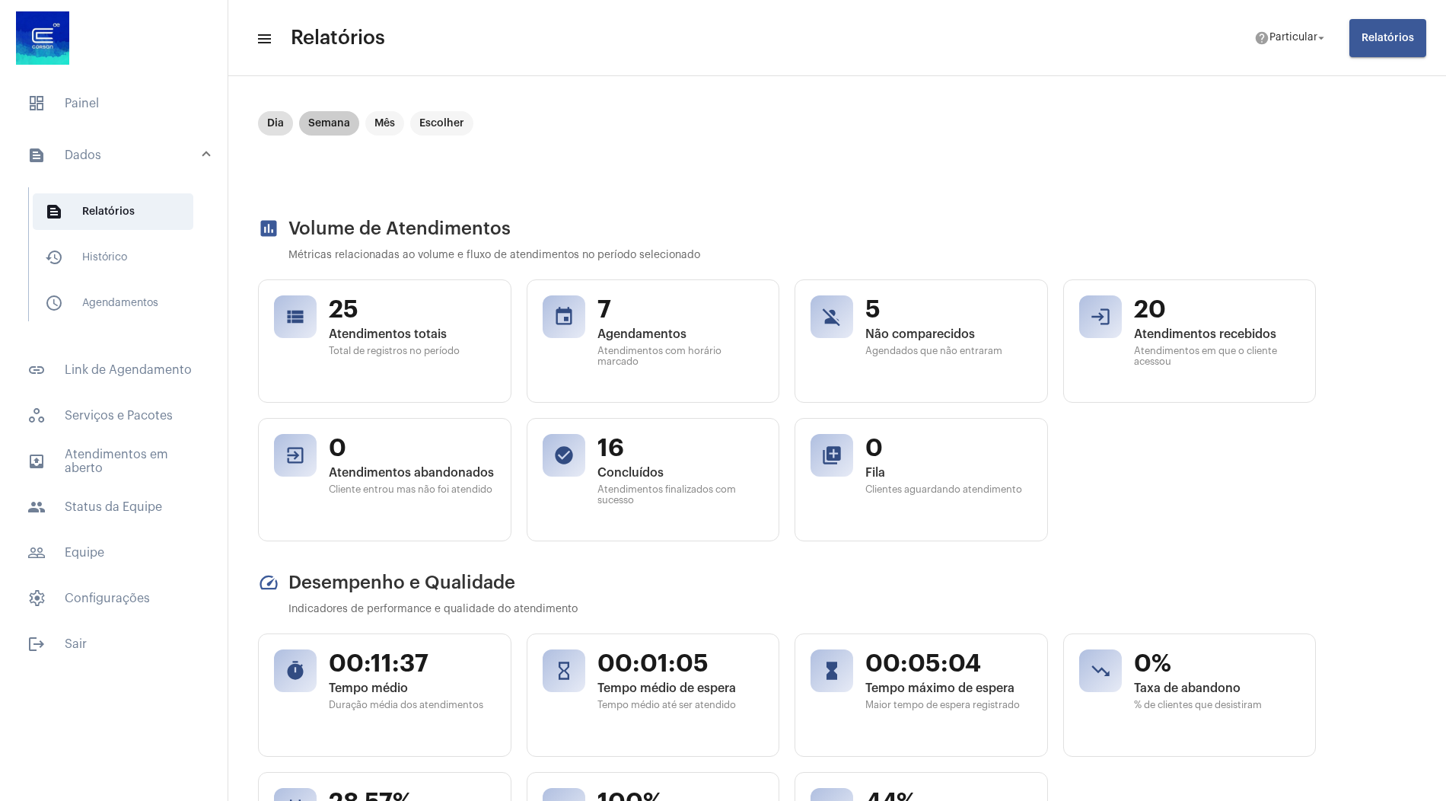
click at [333, 120] on mat-chip "Semana" at bounding box center [329, 123] width 60 height 24
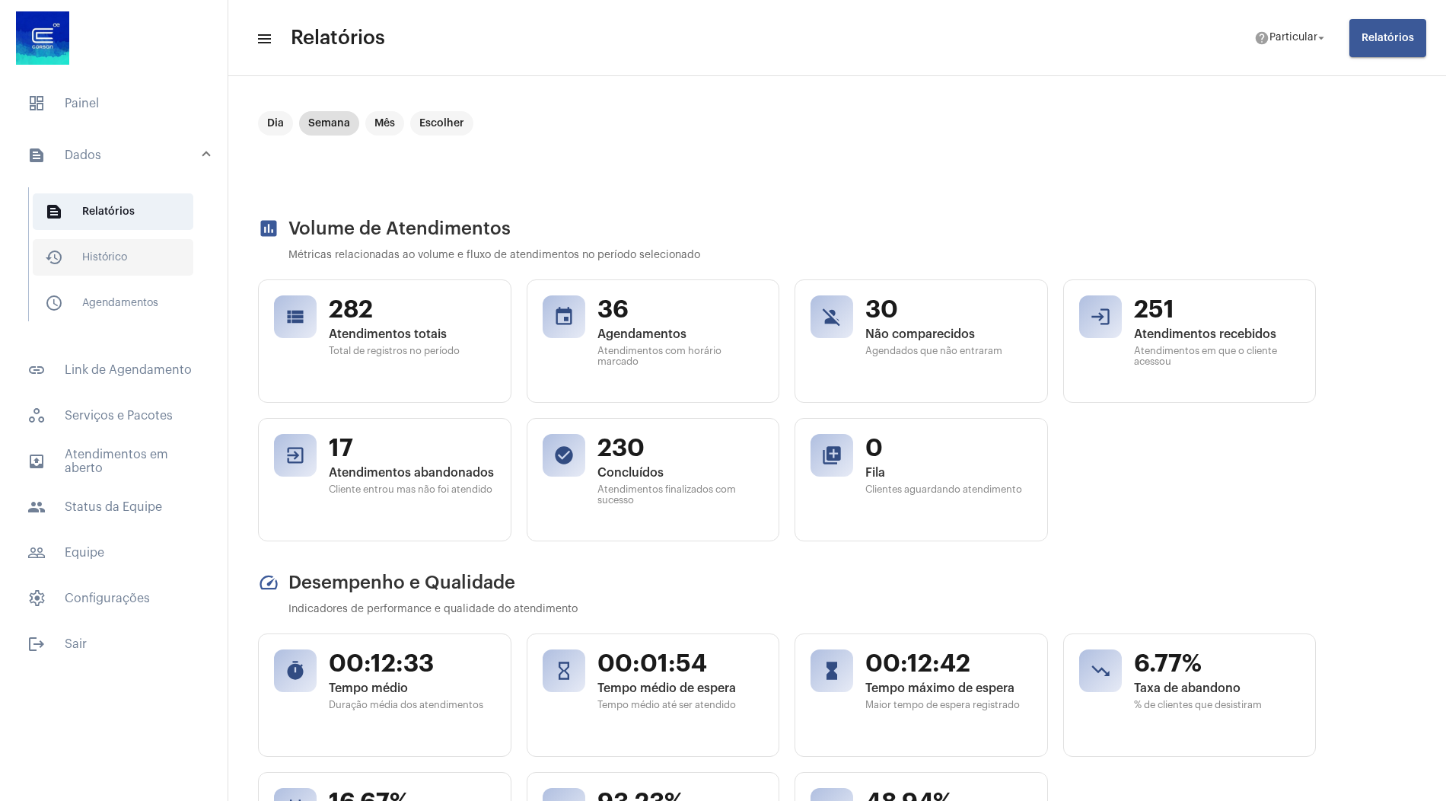
click at [116, 247] on span "history_outlined Histórico" at bounding box center [113, 257] width 161 height 37
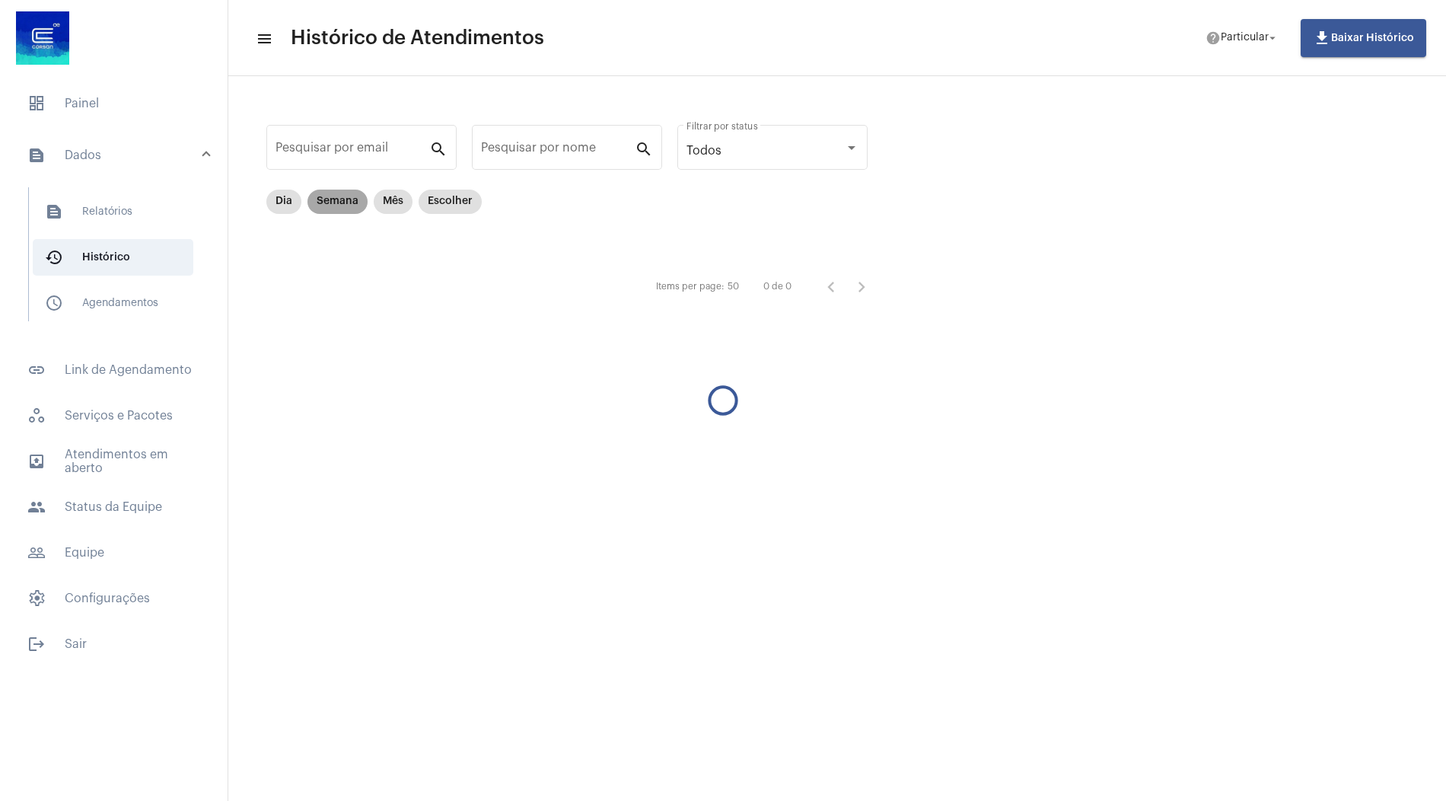
click at [340, 206] on mat-chip "Semana" at bounding box center [338, 202] width 60 height 24
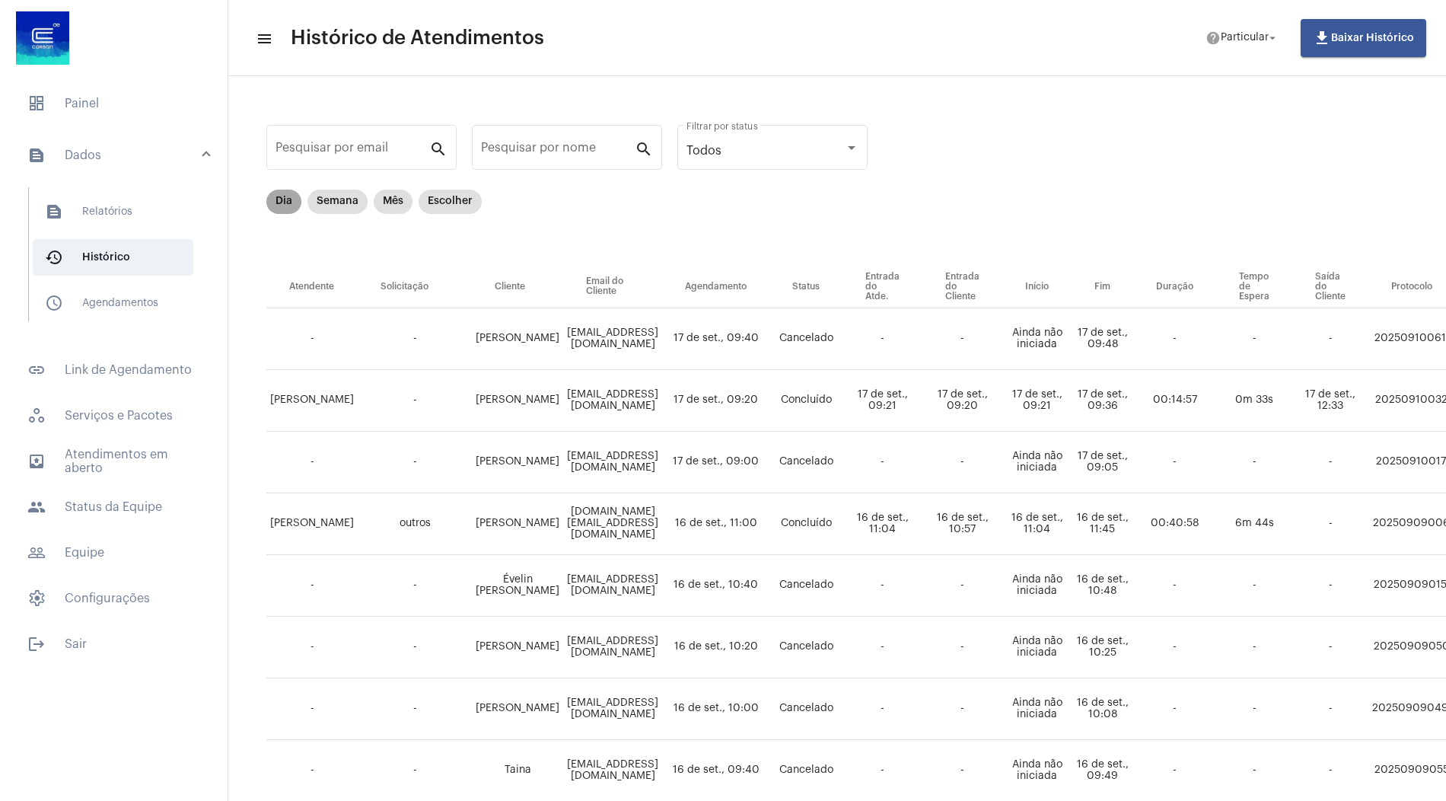
click at [280, 206] on mat-chip "Dia" at bounding box center [283, 202] width 35 height 24
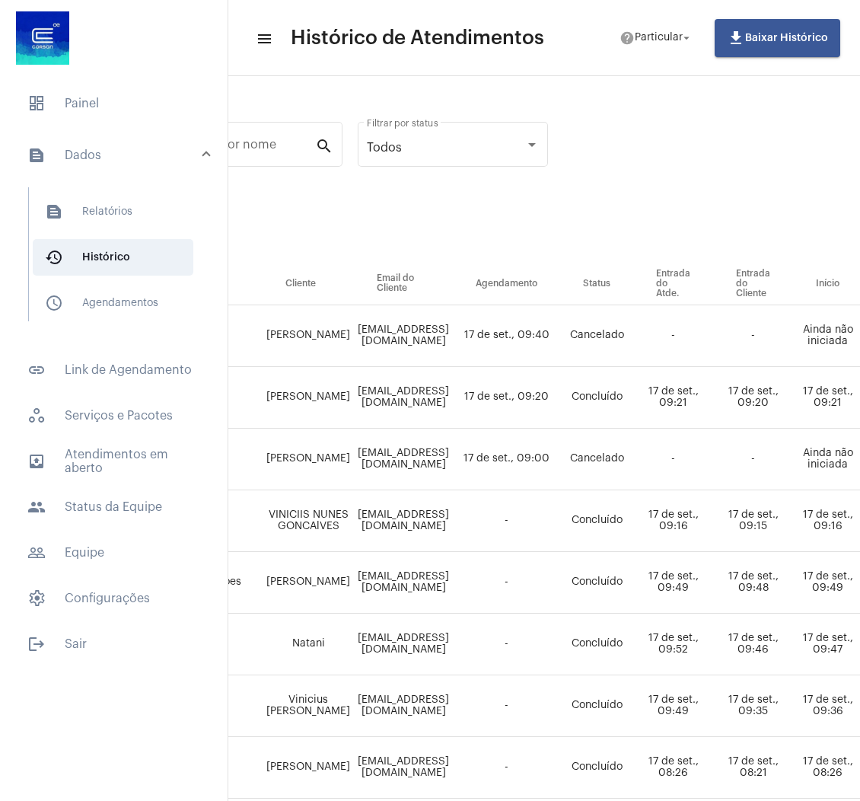
scroll to position [3, 0]
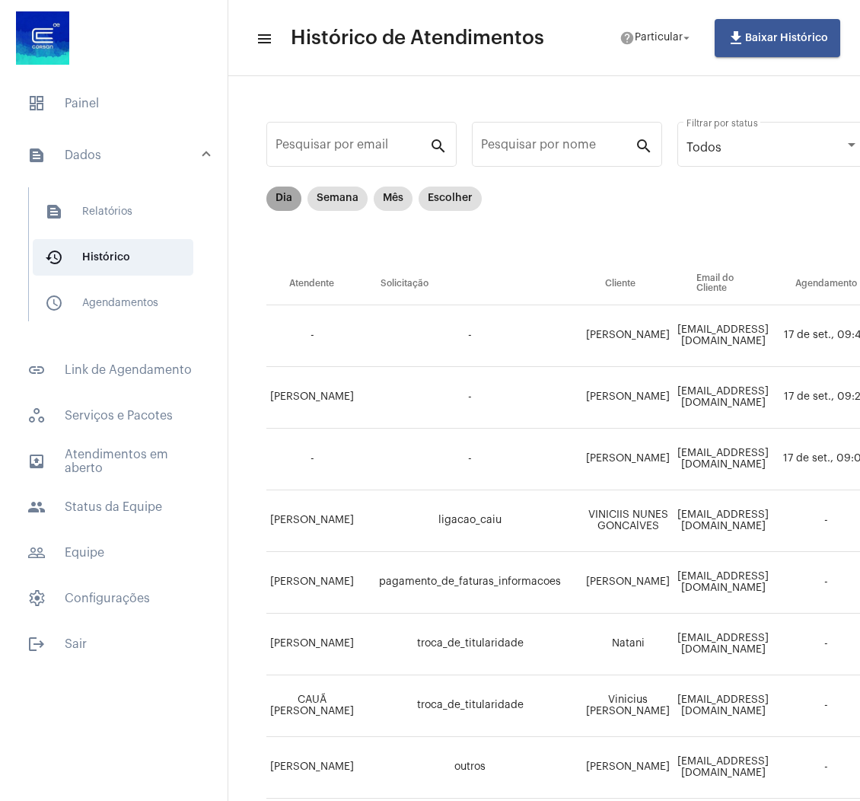
click at [285, 196] on mat-chip "Dia" at bounding box center [283, 199] width 35 height 24
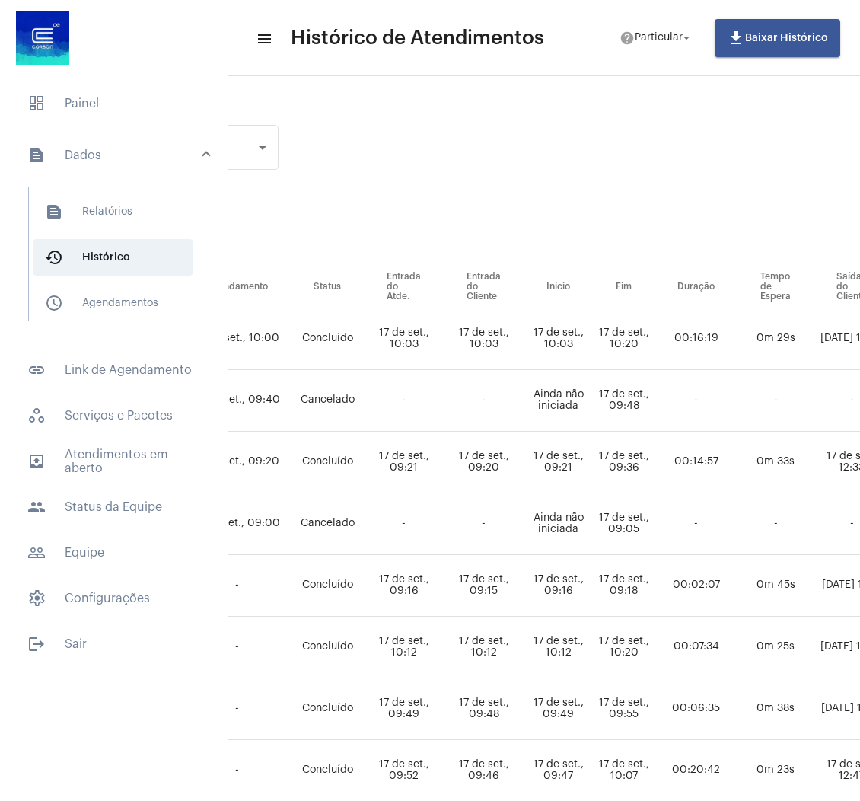
scroll to position [0, 573]
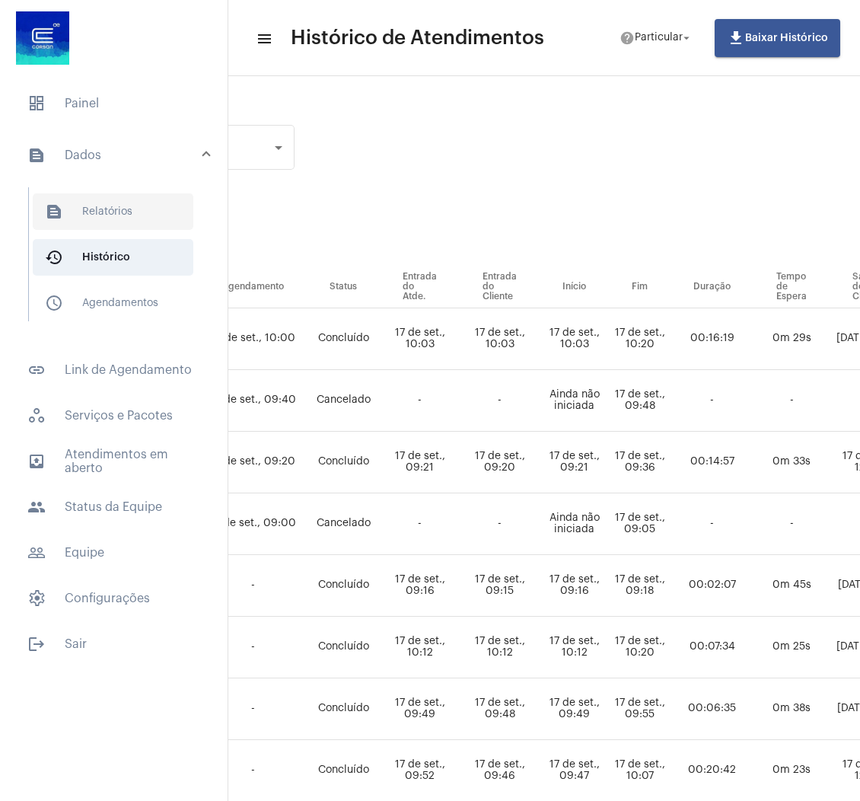
click at [123, 215] on span "text_snippet_outlined Relatórios" at bounding box center [113, 211] width 161 height 37
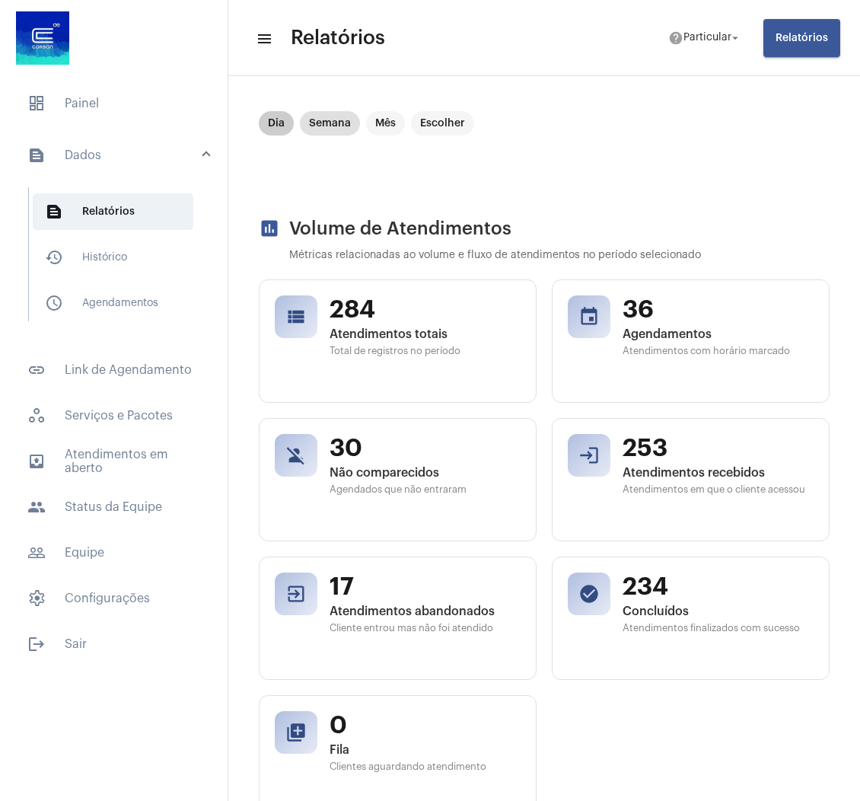
click at [279, 124] on mat-chip "Dia" at bounding box center [276, 123] width 35 height 24
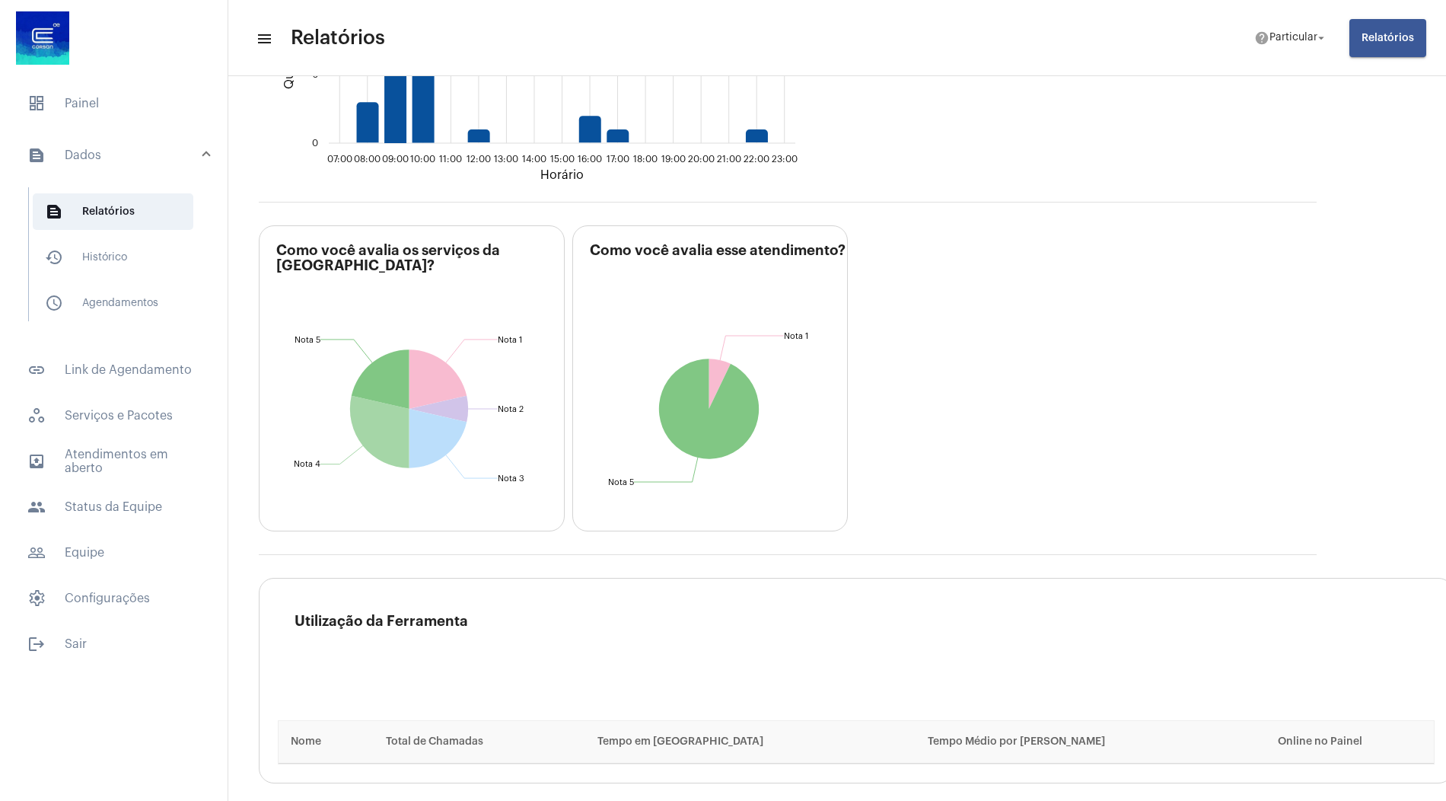
scroll to position [2073, 0]
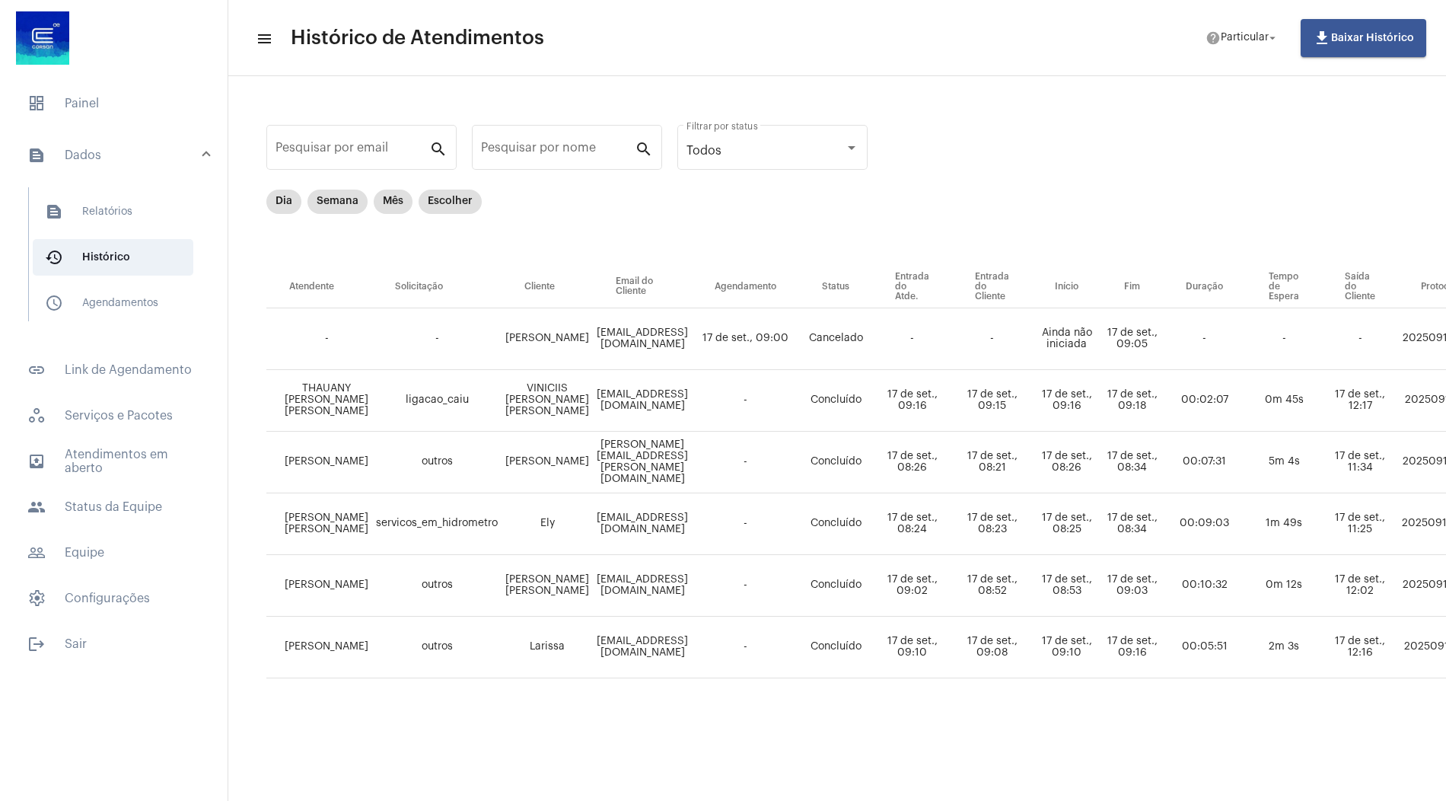
scroll to position [0, 107]
